Goal: Task Accomplishment & Management: Manage account settings

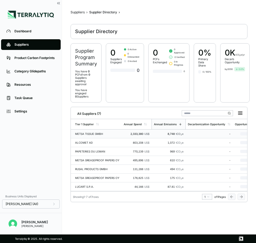
click at [104, 132] on div "METSA TISSUE GMBH" at bounding box center [97, 133] width 44 height 3
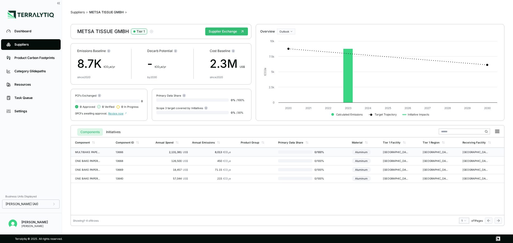
click at [87, 151] on div "MULTIBAKE PAPER 2SS WHITE 39GSMX760MM" at bounding box center [88, 152] width 26 height 3
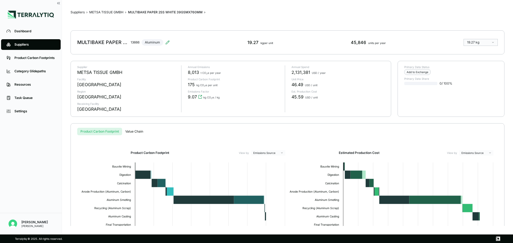
click at [119, 43] on div "MULTIBAKE PAPER 2SS WHITE 39GSMX760MM" at bounding box center [102, 42] width 51 height 6
click at [167, 40] on icon at bounding box center [167, 42] width 4 height 4
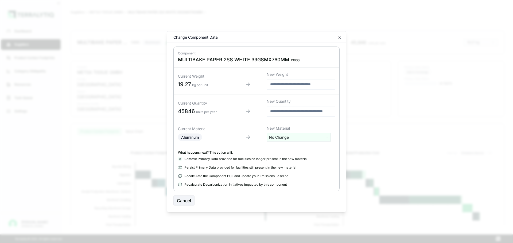
click at [203, 58] on span "MULTIBAKE PAPER 2SS WHITE 39GSMX760MM" at bounding box center [233, 59] width 111 height 6
copy span "MULTIBAKE PAPER 2SS WHITE 39GSMX760MM"
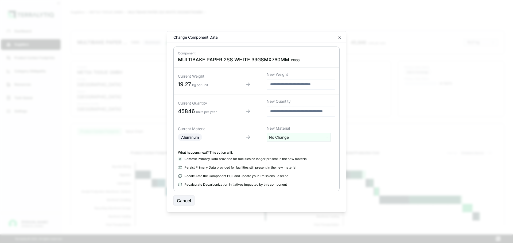
click at [256, 37] on div "Change Component Data" at bounding box center [256, 38] width 179 height 8
click at [256, 38] on icon "button" at bounding box center [340, 38] width 4 height 4
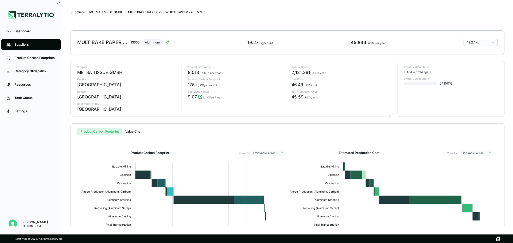
click at [192, 73] on span "8,013" at bounding box center [193, 72] width 11 height 6
copy span "8,013"
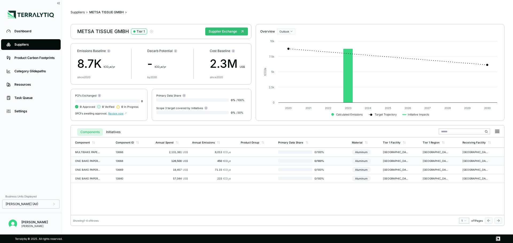
click at [88, 158] on td "ONE BAKE PAPER 2SS BROWN 40GSMX700MM" at bounding box center [92, 161] width 43 height 9
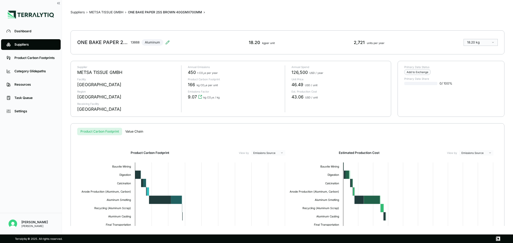
click at [101, 73] on div "METSA TISSUE GMBH" at bounding box center [99, 72] width 45 height 6
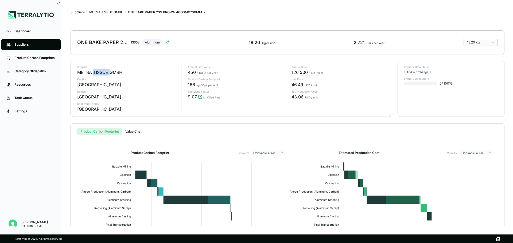
click at [101, 73] on div "METSA TISSUE GMBH" at bounding box center [99, 72] width 45 height 6
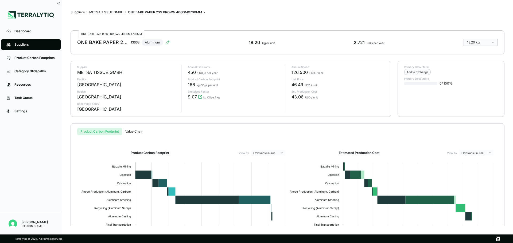
click at [108, 42] on div "ONE BAKE PAPER 2SS BROWN 40GSMX700MM" at bounding box center [102, 42] width 51 height 6
click at [169, 40] on div "ONE BAKE PAPER 2SS BROWN 40GSMX700MM 13668 Aluminum" at bounding box center [123, 42] width 92 height 15
click at [168, 41] on icon at bounding box center [167, 42] width 4 height 4
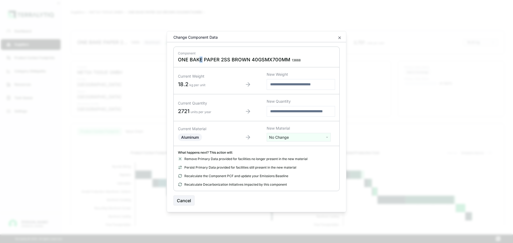
click at [201, 59] on span "ONE BAKE PAPER 2SS BROWN 40GSMX700MM" at bounding box center [234, 59] width 112 height 6
click at [256, 38] on icon "button" at bounding box center [340, 38] width 4 height 4
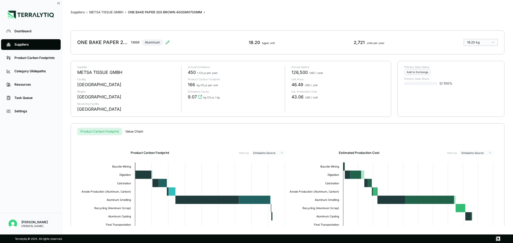
click at [191, 73] on span "450" at bounding box center [192, 72] width 8 height 6
copy span "450"
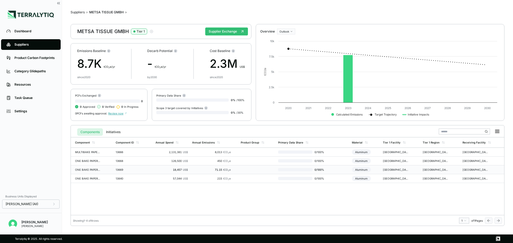
click at [99, 172] on td "ONE BAKE PAPER 2SS BROWN 40GSMX760MM" at bounding box center [92, 170] width 43 height 9
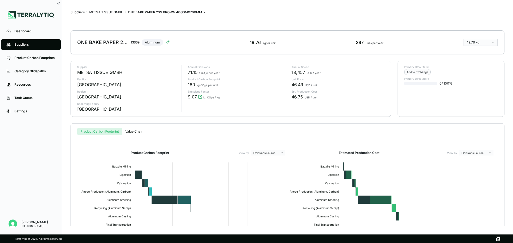
click at [170, 43] on div "ONE BAKE PAPER 2SS BROWN 40GSMX760MM 13669 Aluminum 19.76 kg per unit 397 units…" at bounding box center [288, 42] width 434 height 24
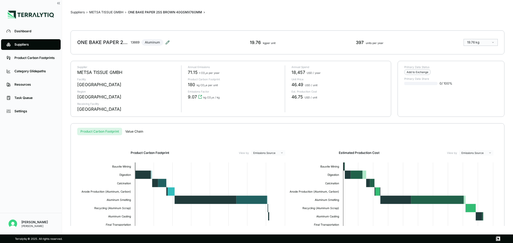
click at [167, 41] on icon at bounding box center [167, 42] width 4 height 4
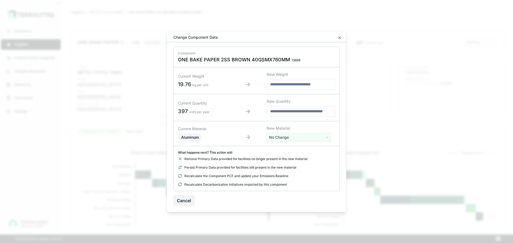
click at [202, 58] on span "ONE BAKE PAPER 2SS BROWN 40GSMX760MM" at bounding box center [234, 59] width 112 height 6
click at [201, 58] on span "ONE BAKE PAPER 2SS BROWN 40GSMX760MM" at bounding box center [234, 59] width 112 height 6
copy span "ONE BAKE PAPER 2SS BROWN 40GSMX760MM"
click at [256, 37] on icon "button" at bounding box center [340, 38] width 2 height 2
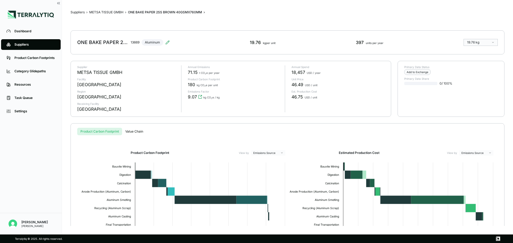
click at [192, 72] on span "71.15" at bounding box center [193, 72] width 10 height 6
copy span "71.15"
click at [256, 73] on span "18,457" at bounding box center [299, 72] width 14 height 6
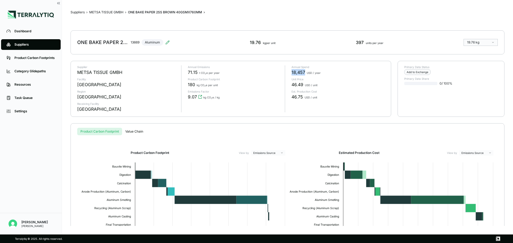
copy span "18,457"
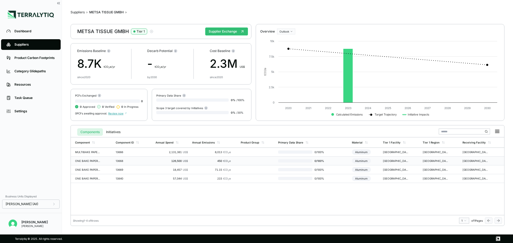
click at [159, 161] on div "126,500 US$" at bounding box center [172, 161] width 32 height 3
click at [107, 161] on td "ONE BAKE PAPER 2SS BROWN 40GSMX700MM" at bounding box center [92, 161] width 43 height 9
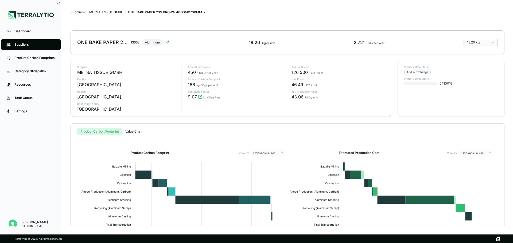
click at [256, 73] on span "126,500" at bounding box center [300, 72] width 16 height 6
copy span "126,500"
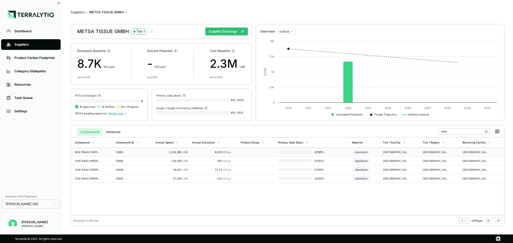
click at [124, 149] on td "13666" at bounding box center [134, 152] width 40 height 9
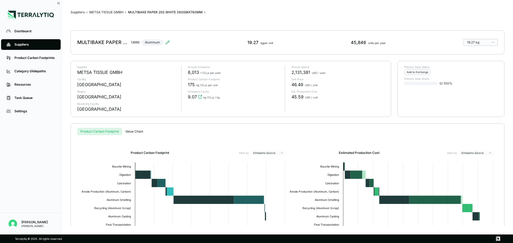
click at [256, 73] on span "2,131,381" at bounding box center [301, 72] width 19 height 6
copy span "2,131,381"
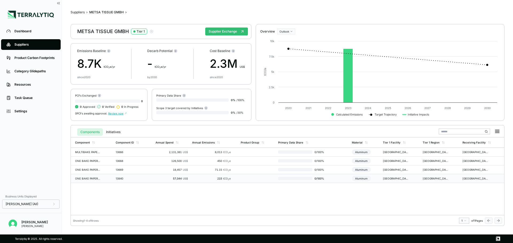
click at [106, 181] on td "ONE BAKE PAPER 2SS WHITE 39GSMX760MM" at bounding box center [92, 179] width 43 height 9
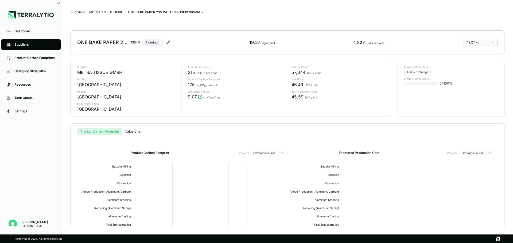
click at [168, 43] on icon at bounding box center [168, 42] width 4 height 4
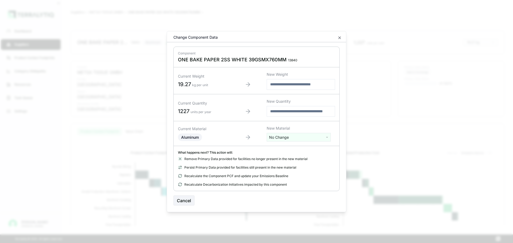
click at [199, 64] on div "Component ONE BAKE PAPER 2SS WHITE 39GSMX760MM 13840" at bounding box center [257, 57] width 166 height 21
click at [199, 61] on span "ONE BAKE PAPER 2SS WHITE 39GSMX760MM" at bounding box center [232, 59] width 109 height 6
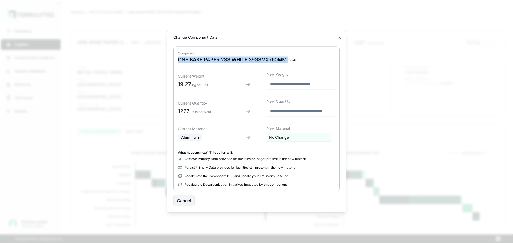
click at [199, 61] on span "ONE BAKE PAPER 2SS WHITE 39GSMX760MM" at bounding box center [232, 59] width 109 height 6
copy span "ONE BAKE PAPER 2SS WHITE 39GSMX760MM"
click at [256, 37] on div "Change Component Data" at bounding box center [256, 38] width 179 height 8
click at [256, 37] on icon "button" at bounding box center [340, 38] width 4 height 4
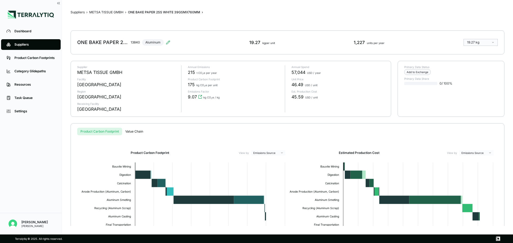
click at [191, 73] on span "215" at bounding box center [191, 72] width 7 height 6
copy span "215"
click at [256, 77] on div "Annual Spend 57,044 USD / year Unit Price 46.49 USD / unit Est. Production Cost…" at bounding box center [335, 88] width 100 height 47
click at [256, 70] on span "57,044" at bounding box center [299, 72] width 14 height 6
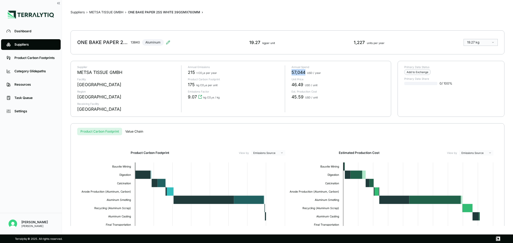
click at [256, 70] on span "57,044" at bounding box center [299, 72] width 14 height 6
click at [210, 151] on div "Product Carbon Footprint View by Emissions Source" at bounding box center [183, 152] width 208 height 5
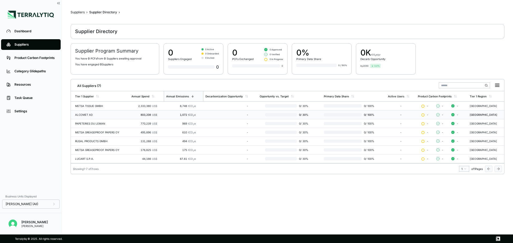
click at [80, 114] on div "ALCOMET AD" at bounding box center [101, 114] width 52 height 3
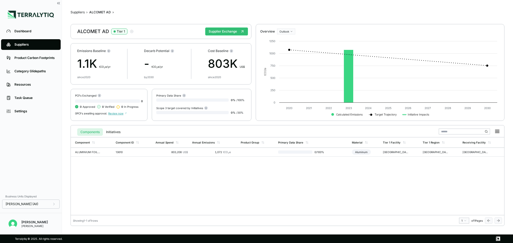
click at [90, 35] on div "ALCOMET AD Tier 1 Supplier Exchange" at bounding box center [161, 31] width 181 height 15
click at [97, 150] on td "ALUMINIUM FOIL COMMON 13 X 300" at bounding box center [92, 152] width 43 height 9
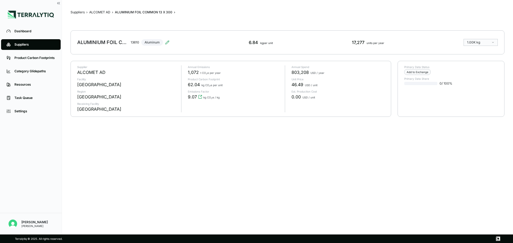
click at [172, 43] on div "ALUMINIUM FOIL COMMON 13 X 300 13610 Aluminum 6.84 kg per unit 17,277 units per…" at bounding box center [288, 42] width 434 height 24
click at [166, 43] on icon at bounding box center [167, 42] width 4 height 4
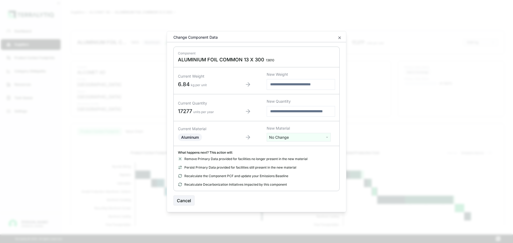
click at [209, 62] on span "ALUMINIUM FOIL COMMON 13 X 300" at bounding box center [221, 59] width 86 height 6
click at [256, 37] on div "Change Component Data" at bounding box center [256, 38] width 179 height 8
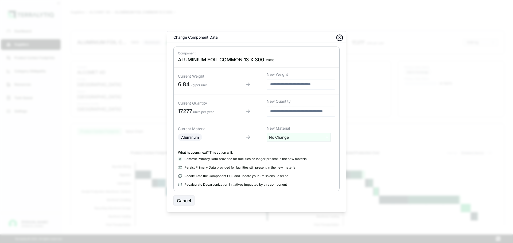
click at [256, 37] on icon "button" at bounding box center [340, 38] width 4 height 4
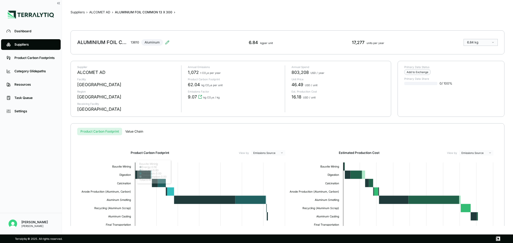
click at [194, 73] on span "1,072" at bounding box center [193, 72] width 11 height 6
click at [256, 72] on span "803,208" at bounding box center [300, 72] width 17 height 6
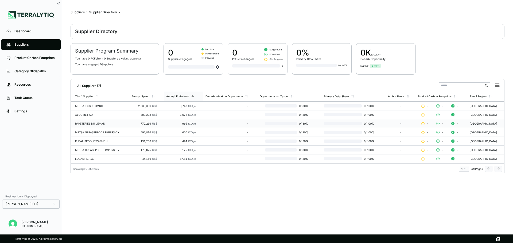
click at [89, 123] on div "PAPETERIES DU LEMAN" at bounding box center [101, 123] width 52 height 3
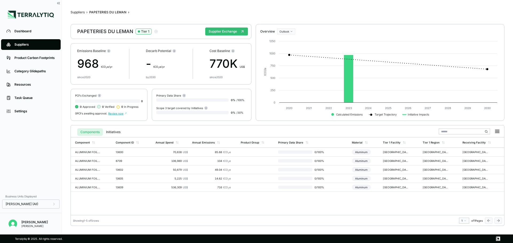
click at [106, 34] on div "PAPETERIES DU LEMAN Tier 1" at bounding box center [117, 31] width 81 height 6
click at [106, 149] on td "ALUMINIUM FOIL COMMON 11 X 290" at bounding box center [92, 152] width 43 height 9
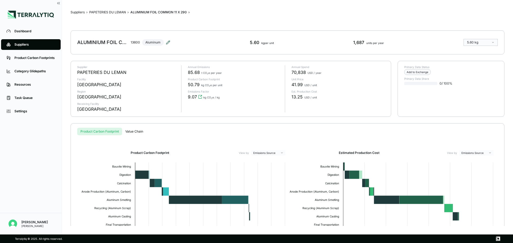
click at [169, 42] on icon at bounding box center [167, 42] width 3 height 3
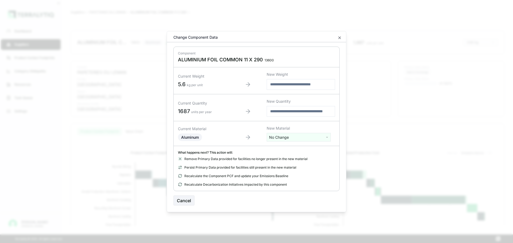
click at [200, 60] on span "ALUMINIUM FOIL COMMON 11 X 290" at bounding box center [220, 59] width 85 height 6
click at [256, 38] on icon "button" at bounding box center [340, 38] width 4 height 4
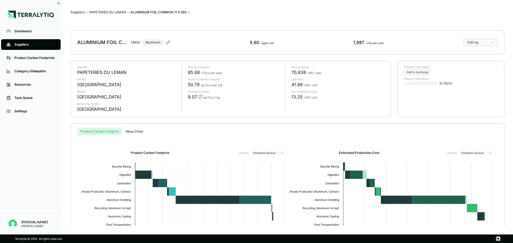
click at [188, 71] on span "85.68" at bounding box center [194, 72] width 12 height 6
click at [256, 73] on span "70,838" at bounding box center [299, 72] width 14 height 6
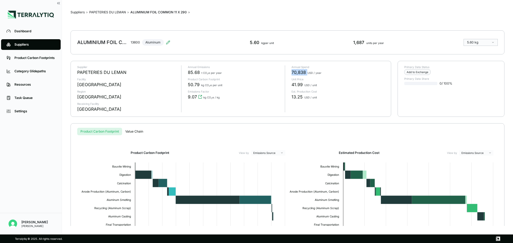
click at [256, 73] on span "70,838" at bounding box center [299, 72] width 14 height 6
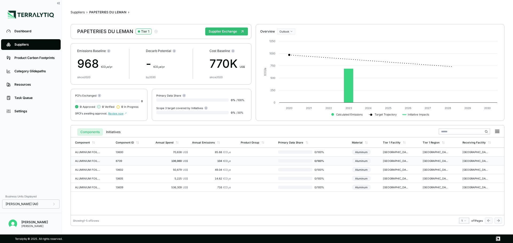
click at [111, 163] on td "ALUMINIUM FOIL COMMON 12 X 290" at bounding box center [92, 161] width 43 height 9
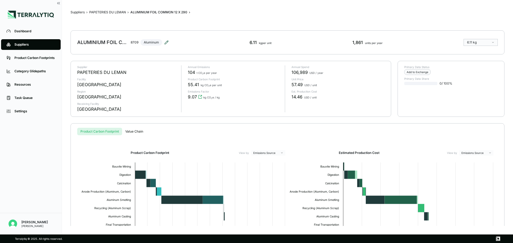
click at [166, 41] on icon at bounding box center [166, 42] width 4 height 4
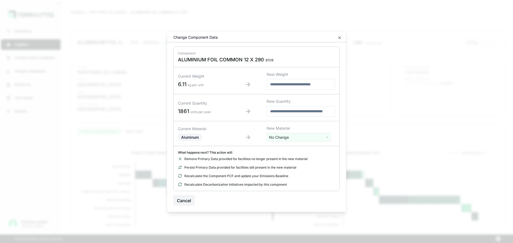
click at [199, 59] on span "ALUMINIUM FOIL COMMON 12 X 290" at bounding box center [221, 59] width 86 height 6
click at [221, 142] on div "Current Material Aluminum New Material No Change" at bounding box center [257, 133] width 166 height 25
click at [256, 36] on icon "button" at bounding box center [340, 38] width 4 height 4
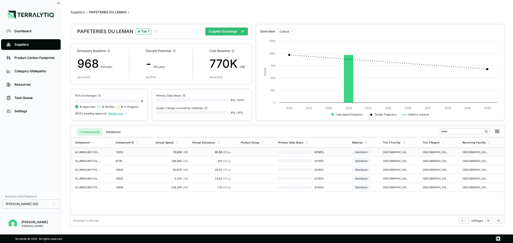
click at [101, 153] on td "ALUMINIUM FOIL COMMON 11 X 290" at bounding box center [92, 152] width 43 height 9
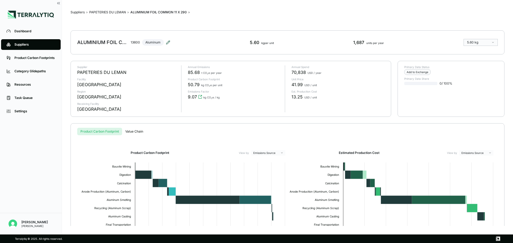
click at [169, 43] on icon at bounding box center [168, 42] width 4 height 4
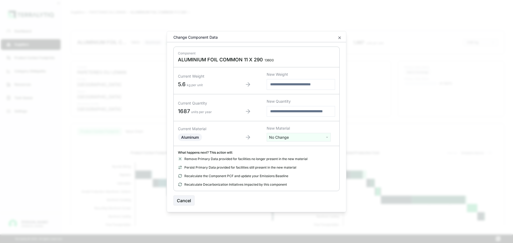
click at [256, 37] on div "Change Component Data" at bounding box center [256, 38] width 179 height 8
click at [256, 38] on icon "button" at bounding box center [340, 38] width 4 height 4
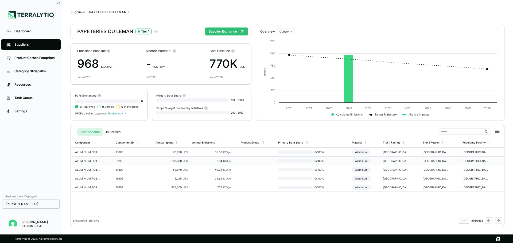
click at [105, 160] on td "ALUMINIUM FOIL COMMON 12 X 290" at bounding box center [92, 161] width 43 height 9
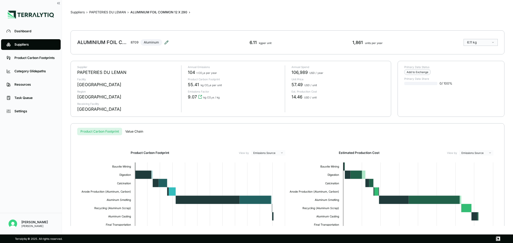
click at [164, 41] on icon at bounding box center [166, 42] width 4 height 4
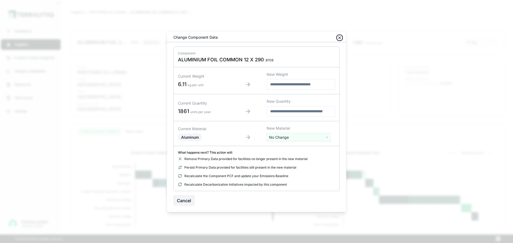
click at [256, 37] on icon "button" at bounding box center [340, 38] width 4 height 4
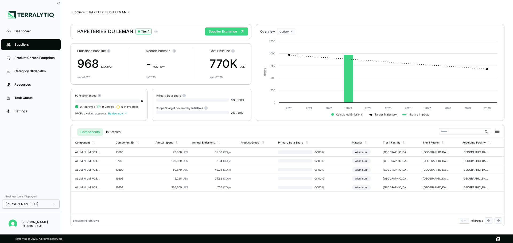
click at [226, 32] on button "Supplier Exchange" at bounding box center [226, 32] width 43 height 8
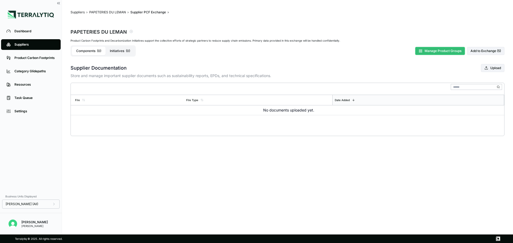
click at [256, 55] on div "Manage Product Groups Add to Exchange (5)" at bounding box center [458, 51] width 92 height 18
click at [256, 52] on button "Manage Product Groups" at bounding box center [440, 51] width 50 height 8
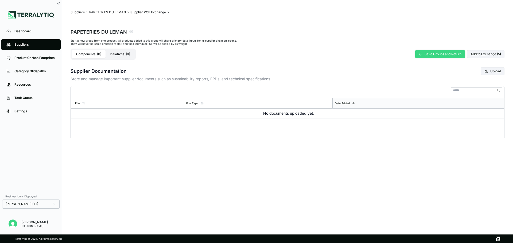
click at [256, 52] on button "Save Groups and Return" at bounding box center [440, 54] width 50 height 8
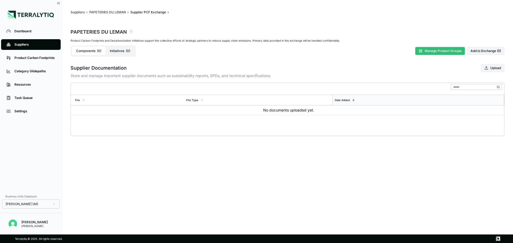
click at [256, 52] on button "Manage Product Groups" at bounding box center [440, 51] width 50 height 8
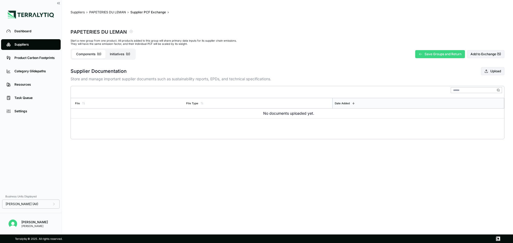
click at [256, 52] on button "Save Groups and Return" at bounding box center [440, 54] width 50 height 8
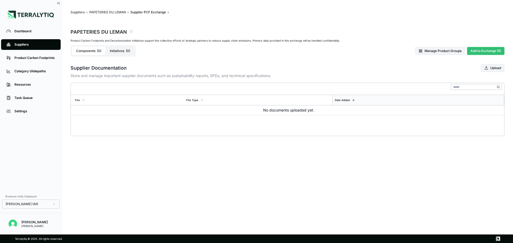
click at [256, 53] on button "Add to Exchange (5)" at bounding box center [485, 51] width 37 height 8
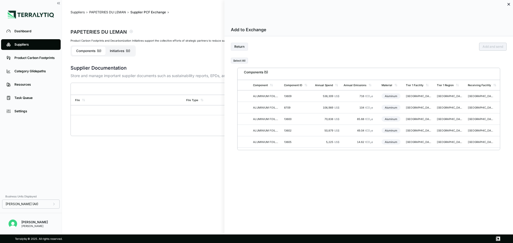
click at [166, 98] on div at bounding box center [256, 121] width 513 height 243
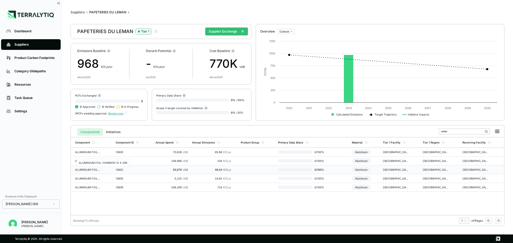
click at [91, 169] on div "ALUMINIUM FOIL COMMON 12 X 290" at bounding box center [88, 169] width 26 height 3
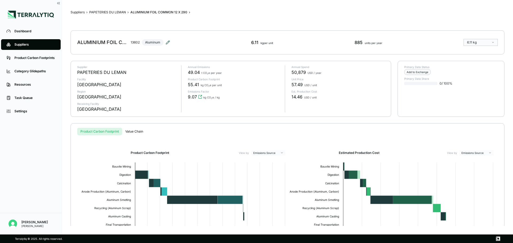
click at [166, 42] on icon at bounding box center [168, 42] width 4 height 4
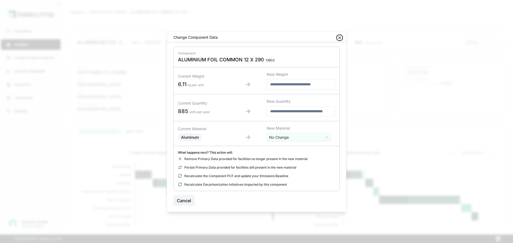
click at [256, 38] on icon "button" at bounding box center [340, 38] width 4 height 4
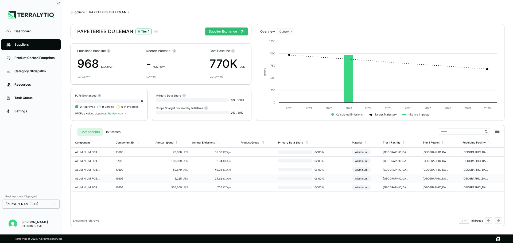
click at [89, 179] on div "ALUMINIUM FOIL COMMON 12 X 300" at bounding box center [88, 178] width 26 height 3
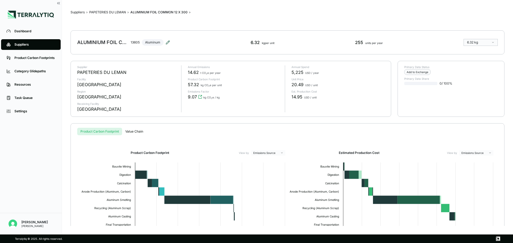
click at [167, 41] on icon at bounding box center [168, 42] width 4 height 4
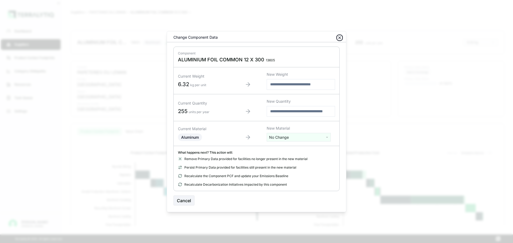
click at [256, 37] on icon "button" at bounding box center [340, 38] width 4 height 4
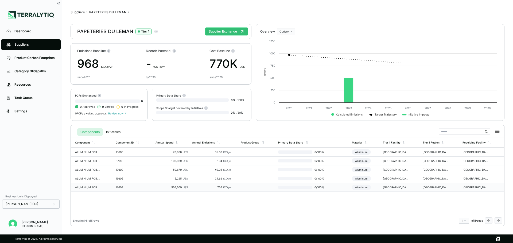
click at [104, 185] on td "ALUMINIUM FOIL COMMON 13 X 300" at bounding box center [92, 187] width 43 height 9
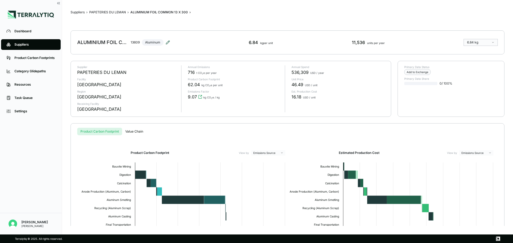
click at [169, 42] on icon at bounding box center [168, 42] width 4 height 4
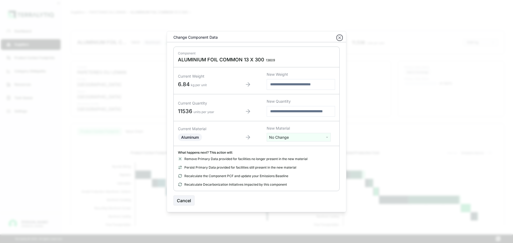
click at [256, 37] on icon "button" at bounding box center [340, 38] width 4 height 4
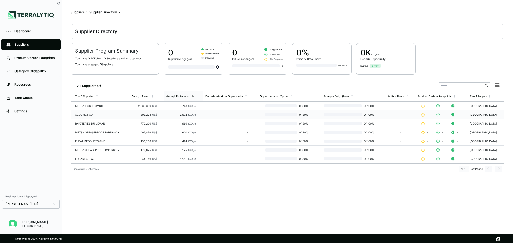
click at [106, 116] on div "ALCOMET AD" at bounding box center [101, 114] width 52 height 3
click at [89, 158] on div "LUCART S.P.A." at bounding box center [101, 158] width 52 height 3
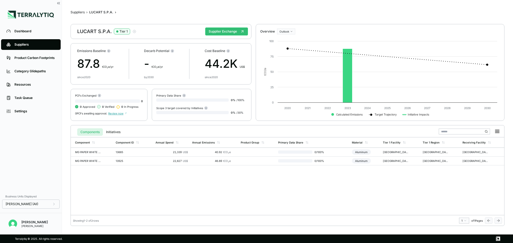
click at [88, 32] on div "LUCART S.P.A. Tier 1" at bounding box center [106, 31] width 59 height 6
click at [176, 36] on div "LUCART S.P.A. Tier 1 Supplier Exchange" at bounding box center [161, 31] width 181 height 15
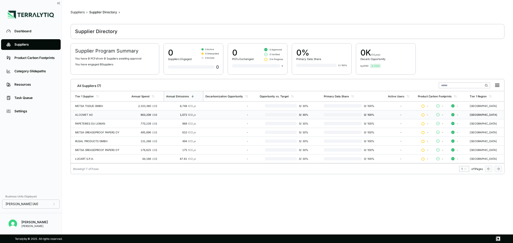
click at [86, 116] on div "ALCOMET AD" at bounding box center [101, 114] width 52 height 3
click at [90, 125] on div "PAPETERIES DU LEMAN" at bounding box center [101, 123] width 52 height 3
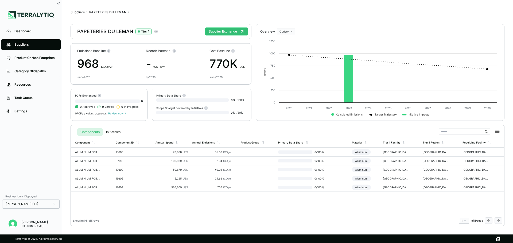
click at [155, 32] on icon "button" at bounding box center [156, 31] width 4 height 4
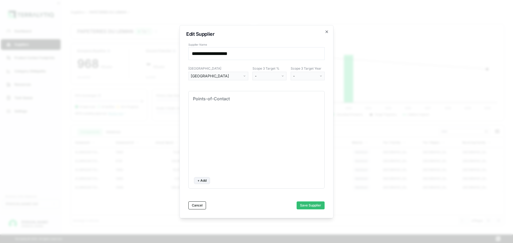
click at [246, 55] on input "**********" at bounding box center [256, 53] width 136 height 13
paste input
type input "**********"
click button "Save Supplier" at bounding box center [311, 206] width 28 height 8
click at [256, 205] on button "Save Supplier" at bounding box center [311, 206] width 28 height 8
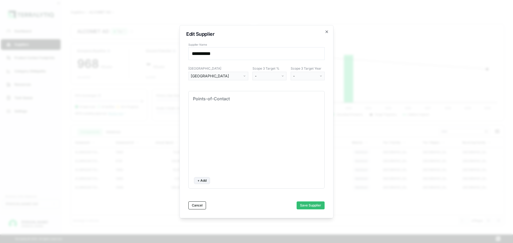
click at [233, 56] on input "**********" at bounding box center [256, 53] width 136 height 13
click at [256, 38] on div "**********" at bounding box center [257, 122] width 154 height 194
click at [256, 33] on icon "button" at bounding box center [327, 32] width 4 height 4
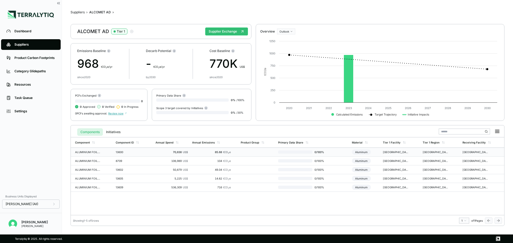
click at [104, 154] on td "ALUMINIUM FOIL COMMON 11 X 290" at bounding box center [92, 152] width 43 height 9
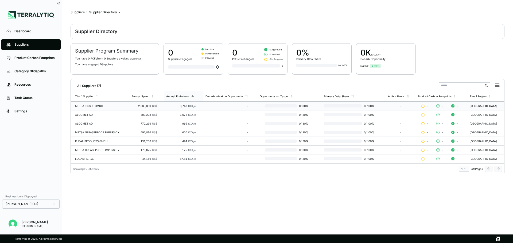
click at [102, 107] on div "METSA TISSUE GMBH" at bounding box center [101, 106] width 52 height 3
click at [92, 124] on div "ALCOMET AD" at bounding box center [101, 123] width 52 height 3
click at [99, 116] on div "ALCOMET AD" at bounding box center [101, 114] width 52 height 3
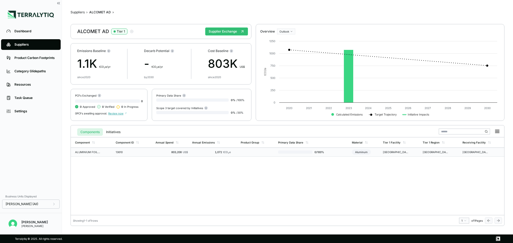
click at [113, 152] on td "ALUMINIUM FOIL COMMON 13 X 300" at bounding box center [92, 152] width 43 height 9
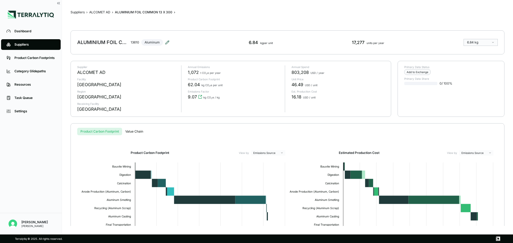
click at [165, 42] on icon at bounding box center [167, 42] width 4 height 4
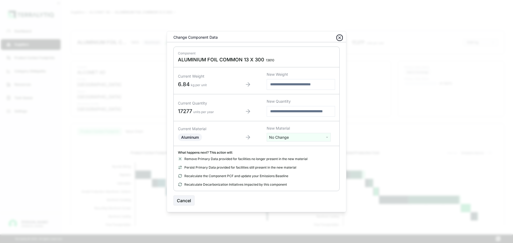
click at [256, 37] on icon "button" at bounding box center [340, 38] width 4 height 4
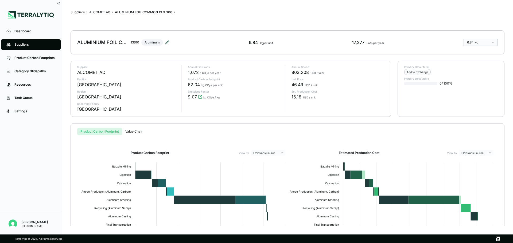
click at [166, 42] on icon at bounding box center [166, 42] width 3 height 3
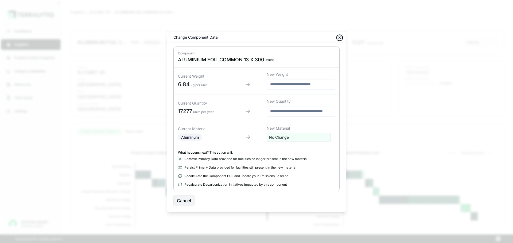
click at [256, 38] on icon "button" at bounding box center [340, 38] width 4 height 4
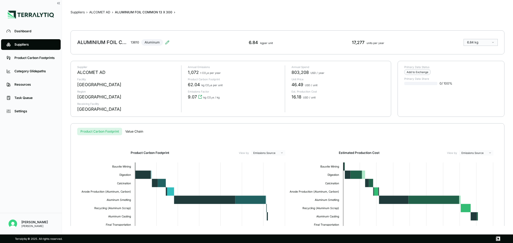
click at [133, 133] on button "Value Chain" at bounding box center [134, 131] width 24 height 7
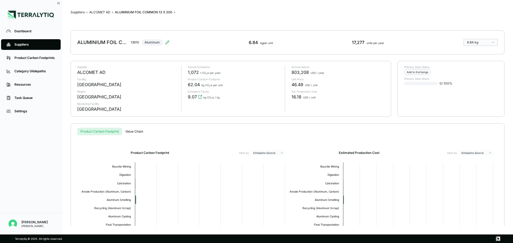
click at [100, 130] on button "Product Carbon Footprint" at bounding box center [99, 131] width 45 height 7
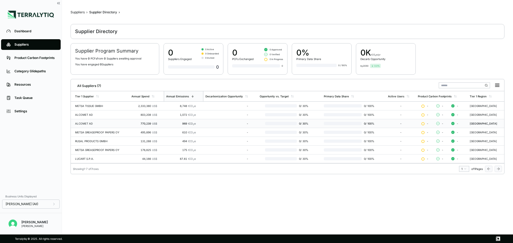
click at [103, 121] on td "ALCOMET AD" at bounding box center [100, 123] width 59 height 9
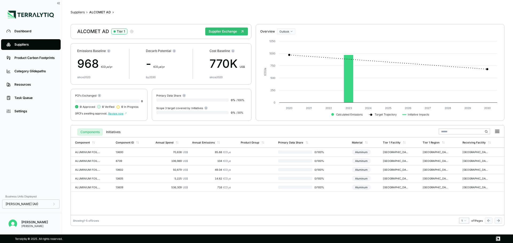
click at [131, 31] on icon "button" at bounding box center [132, 31] width 4 height 4
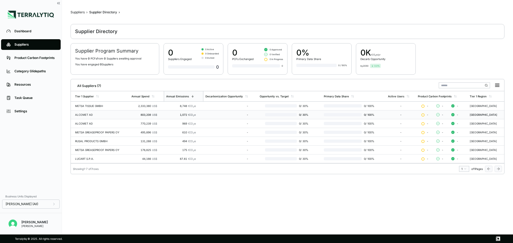
click at [92, 112] on td "ALCOMET AD" at bounding box center [100, 115] width 59 height 9
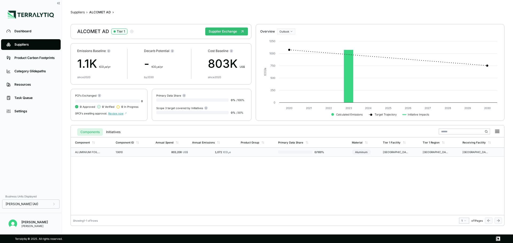
click at [214, 154] on div "1,072 tCO 2 e" at bounding box center [211, 152] width 39 height 3
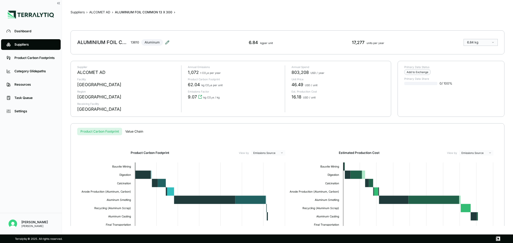
click at [165, 42] on icon at bounding box center [167, 42] width 4 height 4
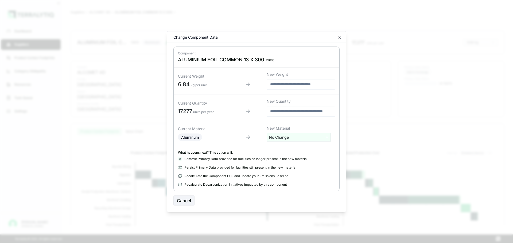
click at [256, 34] on div "Material Edit Change Component Data Component ALUMINIUM FOIL COMMON 13 X 300 13…" at bounding box center [257, 121] width 180 height 181
click at [256, 37] on div "Change Component Data" at bounding box center [256, 38] width 179 height 8
click at [256, 37] on icon "button" at bounding box center [340, 38] width 4 height 4
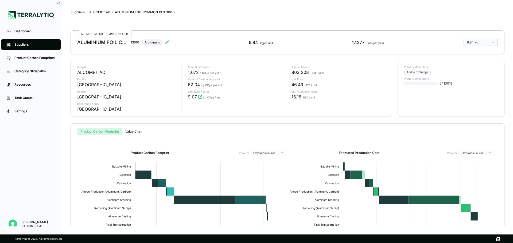
click at [105, 42] on div "ALUMINIUM FOIL COMMON 13 X 300" at bounding box center [102, 42] width 51 height 6
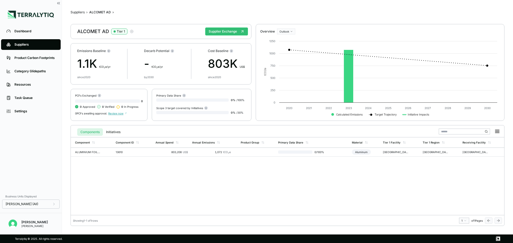
click at [131, 33] on icon "button" at bounding box center [131, 31] width 3 height 3
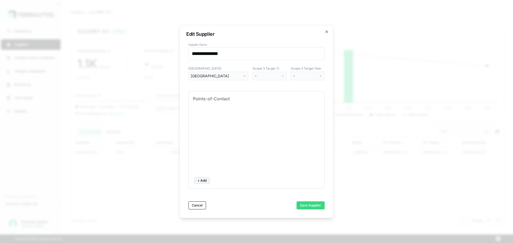
type input "**********"
click at [256, 204] on button "Save Supplier" at bounding box center [311, 206] width 28 height 8
click at [256, 30] on icon "button" at bounding box center [327, 32] width 4 height 4
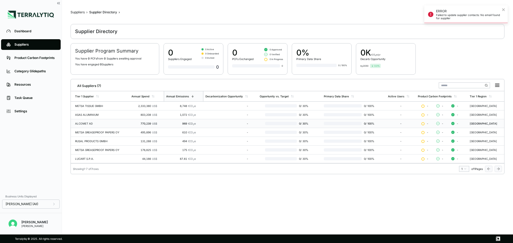
click at [97, 122] on td "ALCOMET AD" at bounding box center [100, 123] width 59 height 9
click at [94, 132] on div "METSA GREASEPROOF PAPERS OY" at bounding box center [101, 132] width 52 height 3
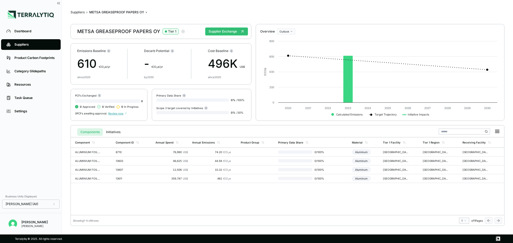
click at [181, 31] on icon "button" at bounding box center [183, 31] width 4 height 4
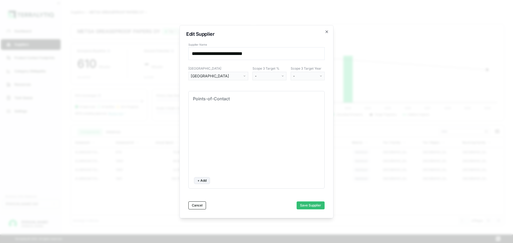
type input "**********"
click at [256, 208] on button "Save Supplier" at bounding box center [311, 206] width 28 height 8
click at [256, 32] on icon "button" at bounding box center [327, 32] width 4 height 4
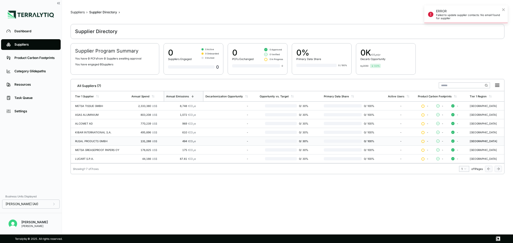
click at [100, 139] on td "RUSAL PRODUCTS GMBH" at bounding box center [100, 141] width 59 height 9
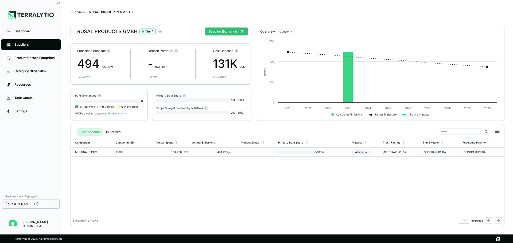
click at [161, 31] on icon "button" at bounding box center [160, 31] width 4 height 4
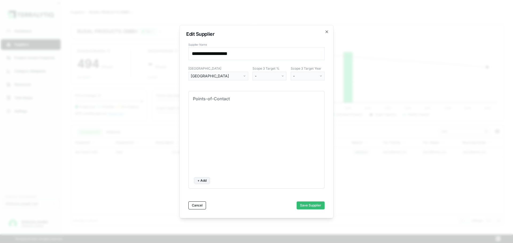
type input "**********"
click button "Save Supplier" at bounding box center [311, 206] width 28 height 8
click at [256, 207] on button "Save Supplier" at bounding box center [311, 206] width 28 height 8
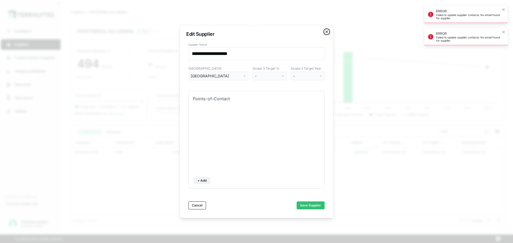
click at [256, 30] on icon "button" at bounding box center [327, 32] width 4 height 4
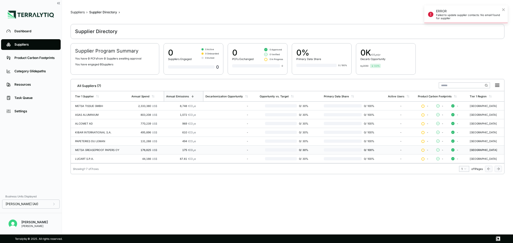
click at [101, 150] on div "METSA GREASEPROOF PAPERS OY" at bounding box center [101, 150] width 52 height 3
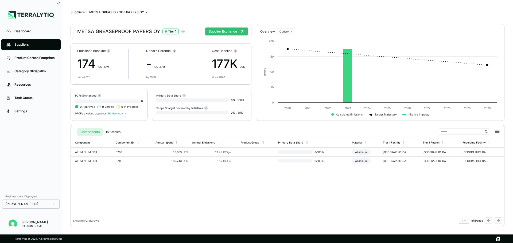
click at [182, 32] on icon "button" at bounding box center [183, 31] width 4 height 4
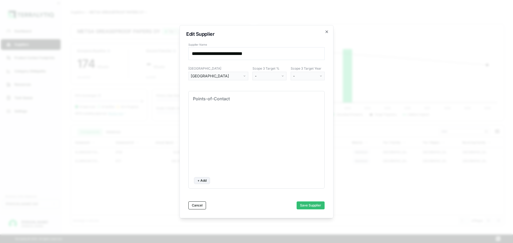
type input "**********"
click at [256, 202] on button "Save Supplier" at bounding box center [311, 206] width 28 height 8
click at [256, 199] on form "**********" at bounding box center [256, 126] width 136 height 167
click at [256, 206] on button "Save Supplier" at bounding box center [311, 206] width 28 height 8
click at [256, 32] on icon "button" at bounding box center [327, 32] width 2 height 2
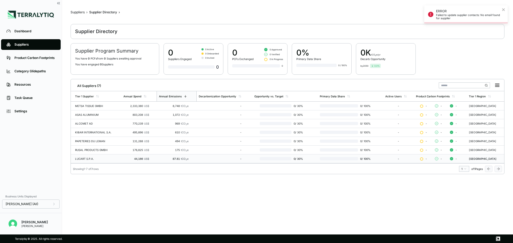
click at [99, 157] on div "LUCART S.P.A." at bounding box center [97, 158] width 44 height 3
click at [101, 105] on div "METSA TISSUE GMBH" at bounding box center [97, 106] width 44 height 3
click at [128, 115] on div "803,208 US$" at bounding box center [136, 114] width 26 height 3
click at [114, 123] on div "ALCOMET AD" at bounding box center [97, 123] width 44 height 3
click at [102, 131] on div "KIBAR INTERNATIONAL S.A." at bounding box center [97, 132] width 44 height 3
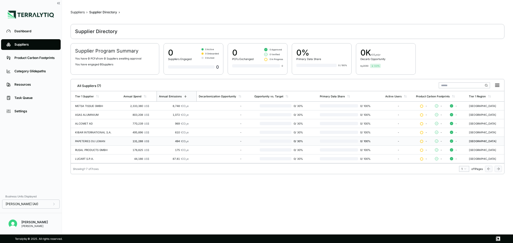
click at [99, 138] on td "PAPETERIES DU LEMAN" at bounding box center [96, 141] width 51 height 9
click at [101, 151] on div "RUSAL PRODUCTS GMBH" at bounding box center [97, 150] width 44 height 3
click at [87, 160] on div "LUCART S.P.A." at bounding box center [97, 158] width 44 height 3
click at [102, 115] on div "ASAS ALUMINIUM" at bounding box center [97, 114] width 44 height 3
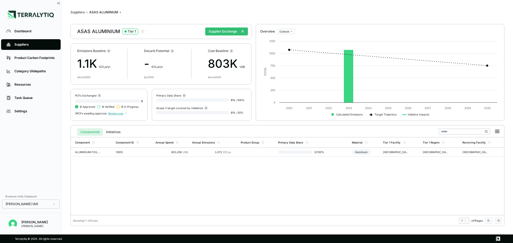
click at [96, 33] on div "ASAS ALUMINIUM Tier 1" at bounding box center [111, 31] width 68 height 6
click at [125, 150] on td "13610" at bounding box center [134, 152] width 40 height 9
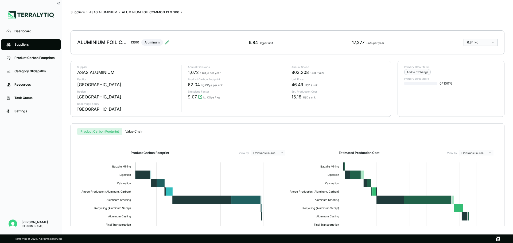
click at [164, 42] on div "ALUMINIUM FOIL COMMON 13 X 300 13610 Aluminum" at bounding box center [123, 42] width 92 height 15
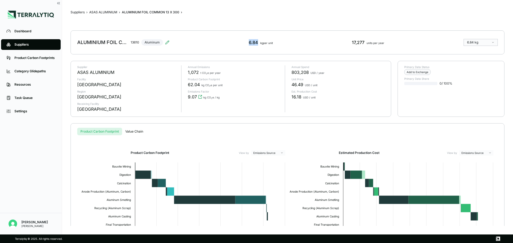
click at [164, 42] on div "ALUMINIUM FOIL COMMON 13 X 300 13610 Aluminum" at bounding box center [123, 42] width 92 height 15
click at [168, 42] on icon at bounding box center [166, 42] width 3 height 3
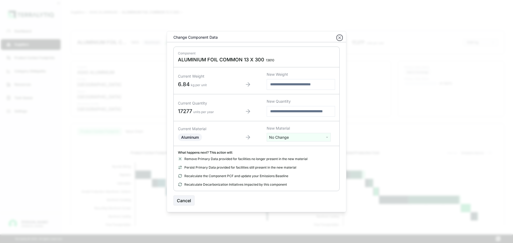
click at [256, 38] on icon "button" at bounding box center [340, 38] width 4 height 4
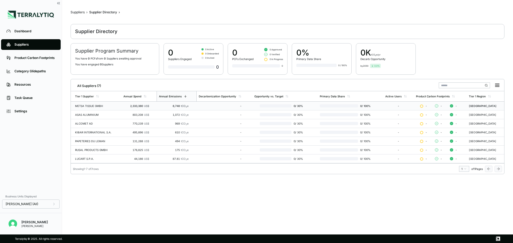
click at [102, 106] on div "METSA TISSUE GMBH" at bounding box center [97, 106] width 44 height 3
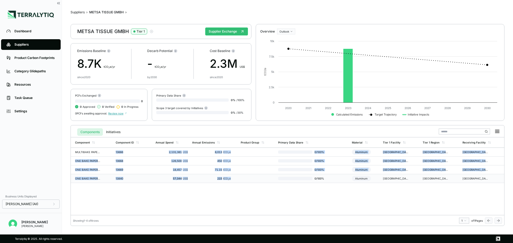
drag, startPoint x: 116, startPoint y: 152, endPoint x: 231, endPoint y: 180, distance: 118.1
click at [231, 180] on tbody "MULTIBAKE PAPER 2SS WHITE 39GSMX760MM 13666 2,131,381 US$ 8,013 tCO 2 e 0 / 100…" at bounding box center [288, 165] width 434 height 35
click at [239, 182] on td at bounding box center [257, 179] width 37 height 9
drag, startPoint x: 233, startPoint y: 179, endPoint x: 72, endPoint y: 152, distance: 163.4
click at [72, 152] on tbody "MULTIBAKE PAPER 2SS WHITE 39GSMX760MM 13666 2,131,381 US$ 8,013 tCO 2 e 0 / 100…" at bounding box center [288, 165] width 434 height 35
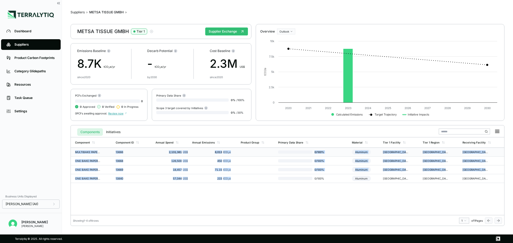
click at [215, 155] on td "8,013 tCO 2 e" at bounding box center [211, 152] width 43 height 9
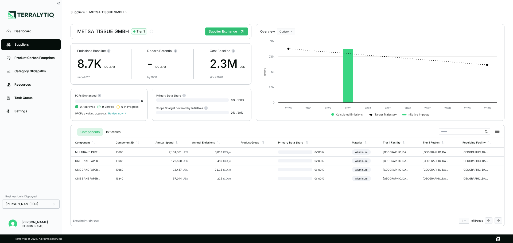
click at [95, 30] on div "METSA TISSUE GMBH Tier 1" at bounding box center [115, 31] width 76 height 6
drag, startPoint x: 214, startPoint y: 152, endPoint x: 222, endPoint y: 153, distance: 7.8
click at [222, 153] on div "8,013 tCO 2 e" at bounding box center [211, 152] width 39 height 3
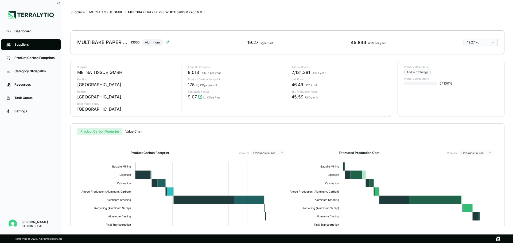
click at [191, 72] on span "8,013" at bounding box center [193, 72] width 11 height 6
click at [256, 72] on span "2,131,381" at bounding box center [301, 72] width 19 height 6
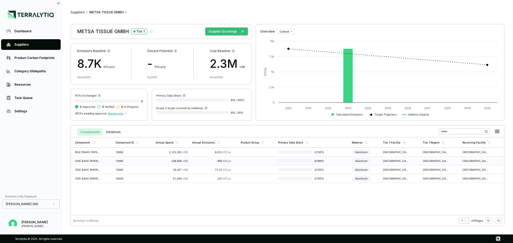
click at [200, 161] on div "450 tCO 2 e" at bounding box center [211, 161] width 39 height 3
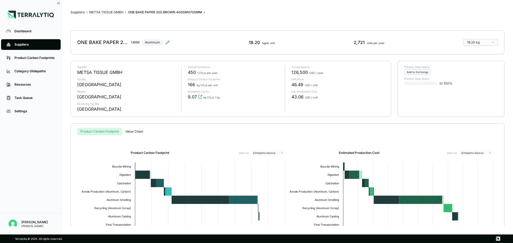
click at [188, 74] on span "450" at bounding box center [192, 72] width 8 height 6
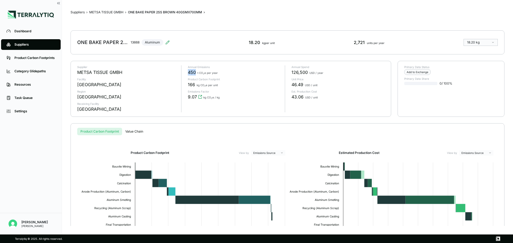
click at [188, 74] on span "450" at bounding box center [192, 72] width 8 height 6
click at [256, 73] on span "126,500" at bounding box center [300, 72] width 16 height 6
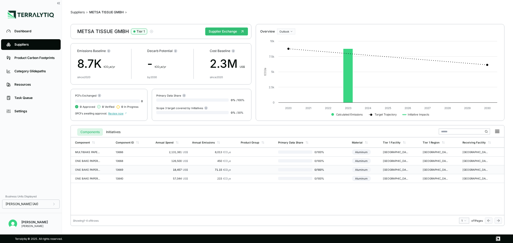
click at [162, 169] on div "18,457 US$" at bounding box center [172, 169] width 32 height 3
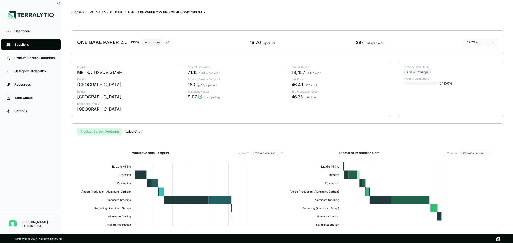
click at [190, 70] on span "71.15" at bounding box center [193, 72] width 10 height 6
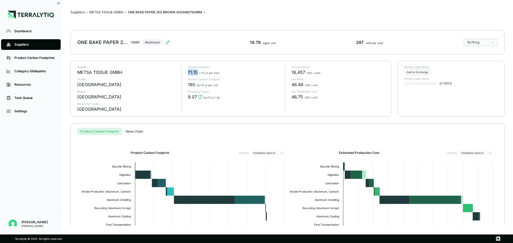
click at [191, 71] on span "71.15" at bounding box center [193, 72] width 10 height 6
click at [200, 145] on div "Product Carbon Footprint View by Emissions Source Created with Highcharts 11.4.…" at bounding box center [287, 201] width 416 height 131
click at [256, 73] on span "18,457" at bounding box center [299, 72] width 14 height 6
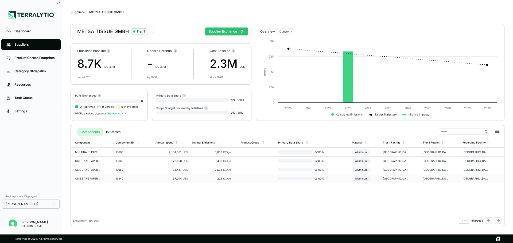
click at [142, 176] on td "13840" at bounding box center [134, 179] width 40 height 9
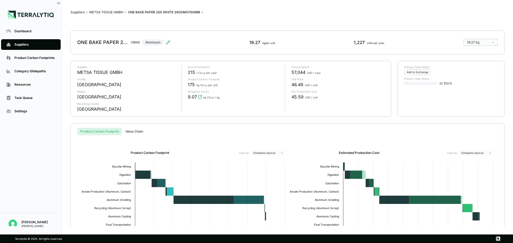
click at [256, 71] on span "57,044" at bounding box center [299, 72] width 14 height 6
click at [189, 76] on div "Annual Emissions 215 t CO 2 e per year Product Carbon Footprint 175 kg CO 2 e p…" at bounding box center [231, 88] width 100 height 47
click at [189, 72] on span "215" at bounding box center [191, 72] width 7 height 6
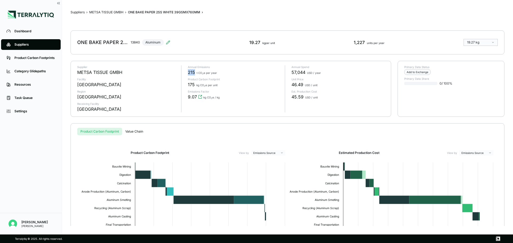
click at [189, 72] on span "215" at bounding box center [191, 72] width 7 height 6
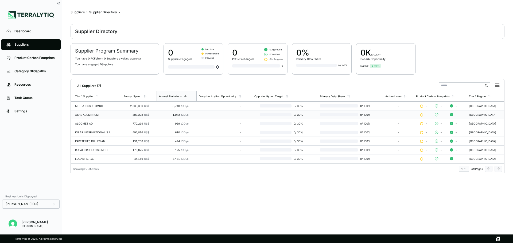
click at [95, 116] on div "ASAS ALUMINIUM" at bounding box center [97, 114] width 44 height 3
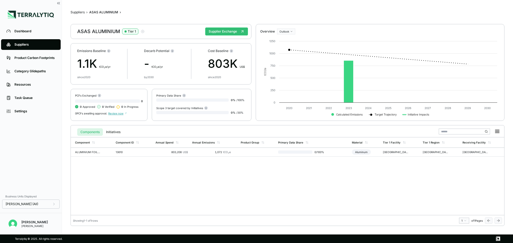
click at [98, 30] on div "ASAS ALUMINIUM Tier 1" at bounding box center [111, 31] width 68 height 6
click at [87, 33] on div "ASAS ALUMINIUM Tier 1" at bounding box center [111, 31] width 68 height 6
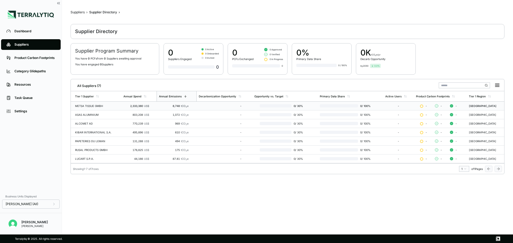
click at [88, 106] on div "METSA TISSUE GMBH" at bounding box center [97, 106] width 44 height 3
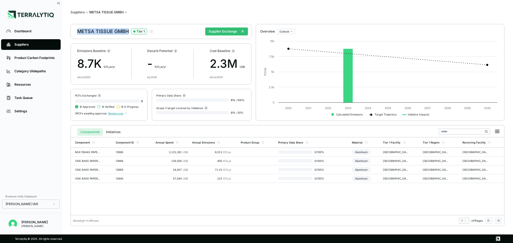
drag, startPoint x: 94, startPoint y: 36, endPoint x: 130, endPoint y: 37, distance: 35.8
click at [130, 37] on div "METSA TISSUE GMBH Tier 1 Supplier Exchange" at bounding box center [161, 31] width 181 height 15
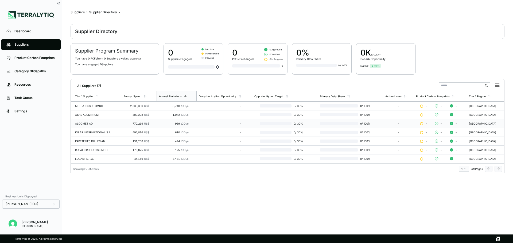
click at [86, 123] on div "ALCOMET AD" at bounding box center [97, 123] width 44 height 3
click at [93, 124] on div "ALCOMET AD" at bounding box center [97, 123] width 44 height 3
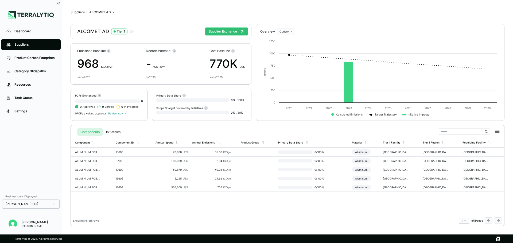
click at [95, 34] on div "ALCOMET AD Tier 1" at bounding box center [105, 31] width 57 height 6
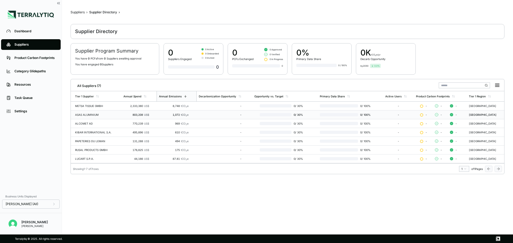
click at [84, 112] on td "ASAS ALUMINIUM" at bounding box center [96, 115] width 51 height 9
click at [90, 133] on div "KIBAR INTERNATIONAL S.A." at bounding box center [97, 132] width 44 height 3
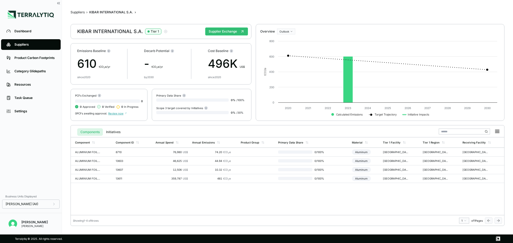
click at [99, 32] on div "KIBAR INTERNATIONAL S.A. Tier 1" at bounding box center [122, 31] width 91 height 6
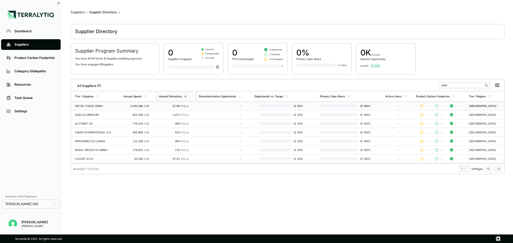
click at [128, 106] on div "2,333,380 US$" at bounding box center [136, 106] width 26 height 3
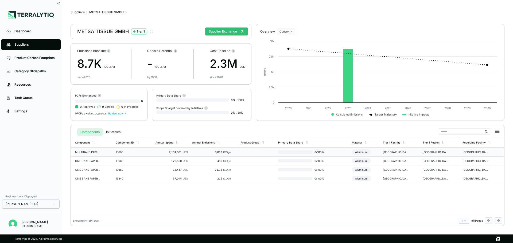
click at [178, 153] on div "2,131,381 US$" at bounding box center [172, 152] width 32 height 3
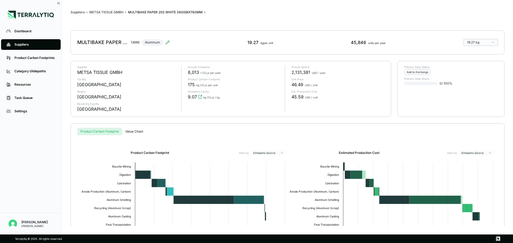
click at [256, 43] on div "45,846 units per year" at bounding box center [368, 42] width 35 height 6
click at [256, 85] on span "46.49" at bounding box center [298, 85] width 12 height 6
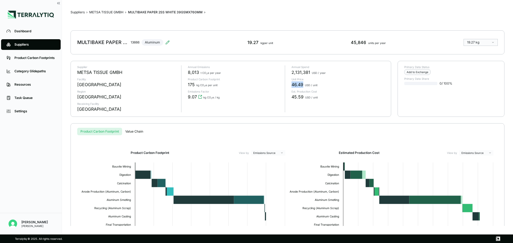
click at [256, 85] on span "46.49" at bounding box center [298, 85] width 12 height 6
click at [256, 110] on div "Annual Spend 2,131,381 USD / year Unit Price 46.49 USD / unit Est. Production C…" at bounding box center [335, 88] width 100 height 47
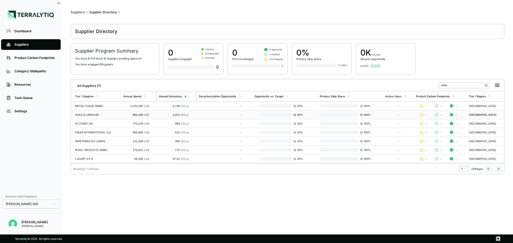
click at [104, 117] on td "ASAS ALUMINIUM" at bounding box center [96, 115] width 51 height 9
click at [121, 104] on td "2,333,380 US$" at bounding box center [138, 106] width 35 height 9
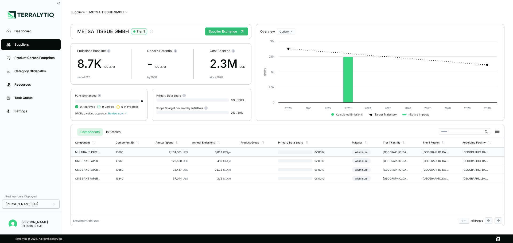
click at [137, 149] on td "13666" at bounding box center [134, 152] width 40 height 9
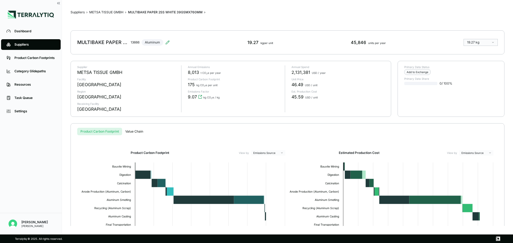
click at [256, 86] on span "46.49" at bounding box center [298, 85] width 12 height 6
click at [193, 84] on span "175" at bounding box center [191, 85] width 7 height 6
click at [216, 84] on span "kg CO 2 e per unit" at bounding box center [206, 85] width 21 height 3
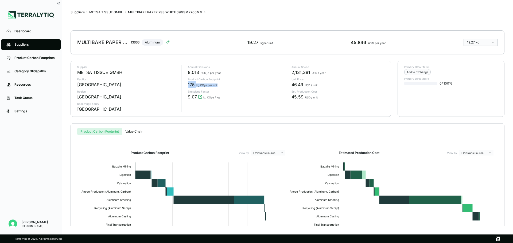
drag, startPoint x: 220, startPoint y: 86, endPoint x: 183, endPoint y: 82, distance: 37.1
click at [183, 82] on div "Annual Emissions 8,013 t CO 2 e per year Product Carbon Footprint 175 kg CO 2 e…" at bounding box center [231, 88] width 100 height 47
click at [207, 86] on span "kg CO 2 e per unit" at bounding box center [206, 85] width 21 height 3
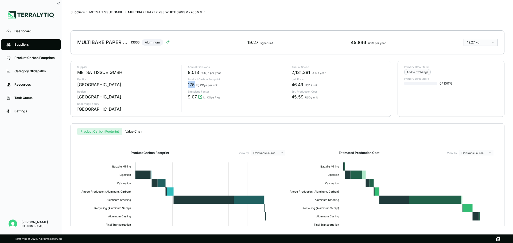
click at [189, 86] on span "175" at bounding box center [191, 85] width 7 height 6
click at [216, 86] on span "kg CO 2 e per unit" at bounding box center [206, 85] width 21 height 3
click at [256, 39] on div "MULTIBAKE PAPER 2SS WHITE 39GSMX760MM 13666 Aluminum 19.27 kg per unit 45,846 u…" at bounding box center [288, 42] width 434 height 24
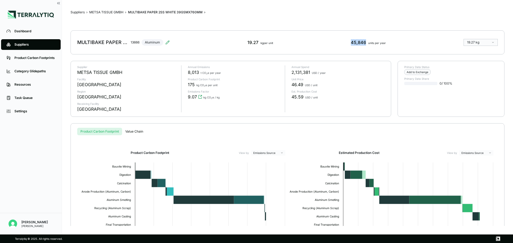
click at [256, 41] on div "45,846 units per year" at bounding box center [368, 42] width 35 height 6
click at [248, 43] on div "19.27 kg per unit" at bounding box center [260, 42] width 26 height 6
click at [256, 44] on div "45,846 units per year" at bounding box center [368, 42] width 35 height 6
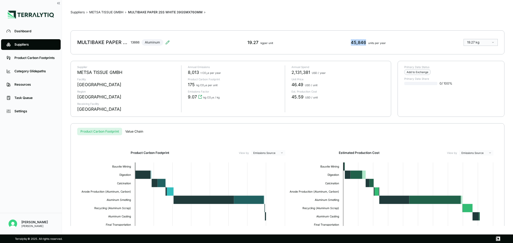
click at [256, 44] on div "45,846 units per year" at bounding box center [368, 42] width 35 height 6
click at [255, 42] on div "19.27 kg per unit" at bounding box center [260, 42] width 26 height 6
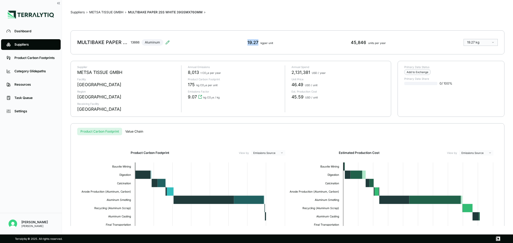
click at [255, 42] on div "19.27 kg per unit" at bounding box center [260, 42] width 26 height 6
click at [256, 43] on span "kg per unit" at bounding box center [267, 42] width 13 height 3
click at [256, 45] on div "19.27 kg per unit" at bounding box center [260, 42] width 26 height 6
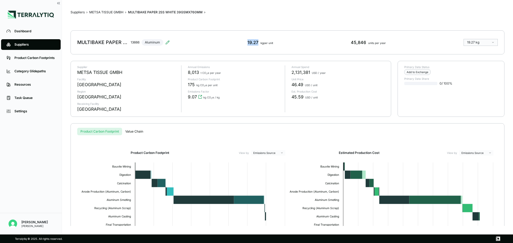
click at [256, 45] on div "19.27 kg per unit" at bounding box center [260, 42] width 26 height 6
click at [188, 86] on span "175" at bounding box center [191, 85] width 7 height 6
click at [206, 84] on span "kg CO 2 e per unit" at bounding box center [206, 85] width 21 height 3
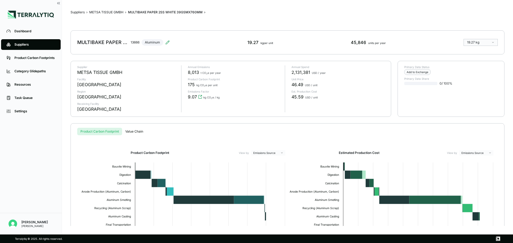
click at [225, 83] on div "175 kg CO 2 e per unit" at bounding box center [234, 85] width 93 height 6
click at [195, 82] on div "175 kg CO 2 e per unit" at bounding box center [234, 85] width 93 height 6
click at [187, 83] on div "Annual Emissions 8,013 t CO 2 e per year Product Carbon Footprint 175 kg CO 2 e…" at bounding box center [231, 88] width 100 height 47
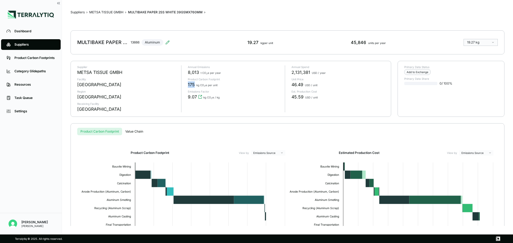
click at [187, 83] on div "Annual Emissions 8,013 t CO 2 e per year Product Carbon Footprint 175 kg CO 2 e…" at bounding box center [231, 88] width 100 height 47
click at [221, 94] on div "9.07 kg CO 2 e / kg" at bounding box center [234, 97] width 93 height 6
click at [204, 89] on div "Annual Emissions 8,013 t CO 2 e per year Product Carbon Footprint 175 kg CO 2 e…" at bounding box center [231, 88] width 100 height 47
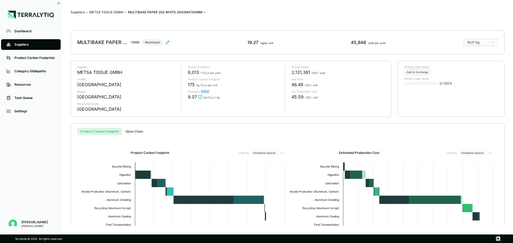
click at [204, 89] on div "Annual Emissions 8,013 t CO 2 e per year Product Carbon Footprint 175 kg CO 2 e…" at bounding box center [231, 88] width 100 height 47
click at [219, 79] on p "Product Carbon Footprint" at bounding box center [234, 79] width 93 height 3
click at [208, 83] on div "175 kg CO 2 e per unit" at bounding box center [234, 85] width 93 height 6
click at [211, 88] on div "Annual Emissions 8,013 t CO 2 e per year Product Carbon Footprint 175 kg CO 2 e…" at bounding box center [231, 88] width 100 height 47
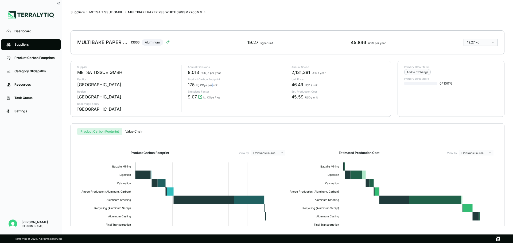
click at [211, 88] on div "Annual Emissions 8,013 t CO 2 e per year Product Carbon Footprint 175 kg CO 2 e…" at bounding box center [231, 88] width 100 height 47
click at [212, 93] on p "Emissions Factor" at bounding box center [234, 91] width 93 height 3
click at [214, 95] on div "kg CO 2 e / kg" at bounding box center [211, 97] width 16 height 6
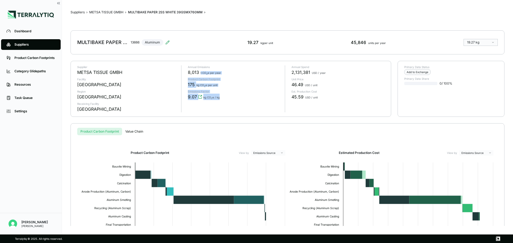
drag, startPoint x: 214, startPoint y: 95, endPoint x: 222, endPoint y: 63, distance: 33.0
click at [222, 63] on div "Supplier METSA TISSUE GMBH Facility [GEOGRAPHIC_DATA] [GEOGRAPHIC_DATA] Receivi…" at bounding box center [231, 89] width 320 height 56
click at [218, 99] on div "kg CO 2 e / kg" at bounding box center [211, 97] width 16 height 6
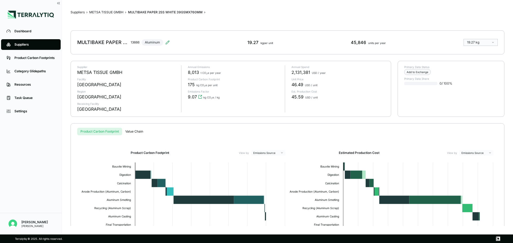
click at [256, 97] on div "9.07 kg CO 2 e / kg" at bounding box center [234, 97] width 93 height 6
click at [38, 106] on li "Settings" at bounding box center [31, 111] width 62 height 13
click at [35, 110] on div "Settings" at bounding box center [34, 111] width 41 height 4
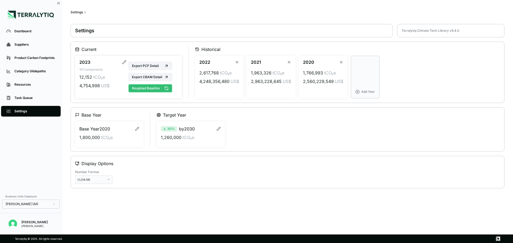
click at [165, 85] on button "Reupload Baseline" at bounding box center [151, 88] width 44 height 8
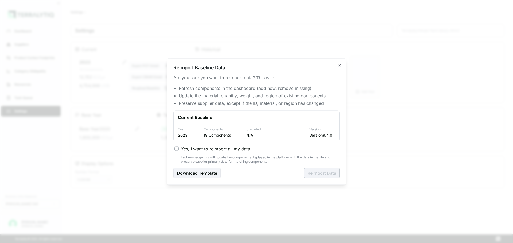
click at [174, 151] on div "Yes, I want to reimport all my data. I acknowledge this will update the compone…" at bounding box center [256, 155] width 166 height 18
click at [177, 149] on button "Yes, I want to reimport all my data." at bounding box center [177, 149] width 4 height 4
click at [256, 176] on button "Reimport Data" at bounding box center [322, 173] width 36 height 10
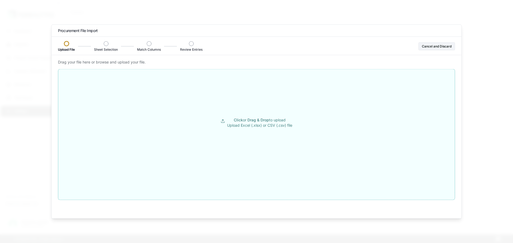
click at [222, 109] on button "Click or Drag & Drop to upload Upload Excel (.xlsx) or CSV (.csv) file" at bounding box center [256, 123] width 397 height 96
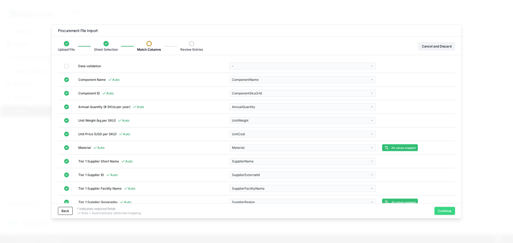
click at [256, 212] on button "Continue" at bounding box center [445, 211] width 21 height 8
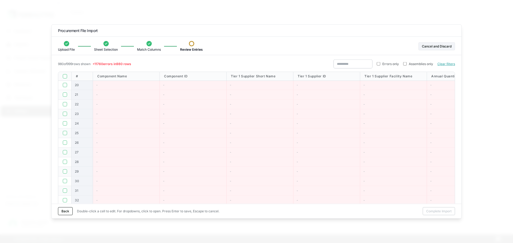
click at [66, 78] on button "button" at bounding box center [65, 76] width 4 height 4
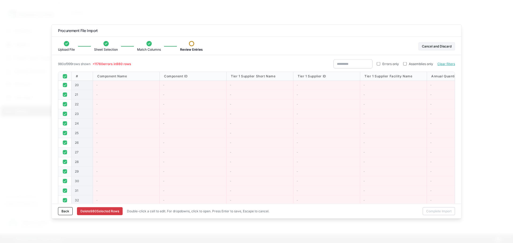
click at [94, 213] on button "Delete 980 Selected Row s" at bounding box center [100, 212] width 46 height 8
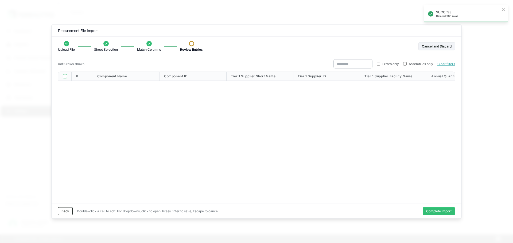
click at [256, 65] on label "Errors only" at bounding box center [388, 64] width 22 height 4
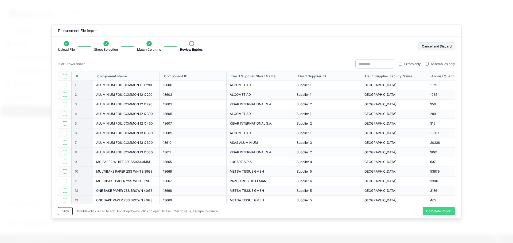
click at [256, 214] on button "Complete Import" at bounding box center [439, 212] width 32 height 8
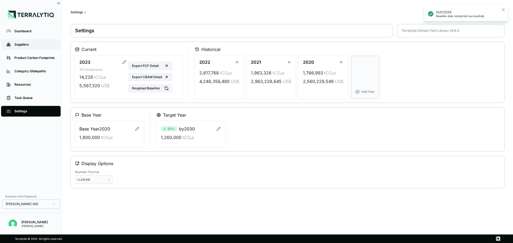
click at [38, 47] on div "Suppliers" at bounding box center [34, 44] width 41 height 4
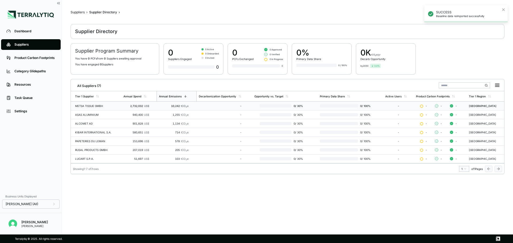
click at [114, 106] on div "METSA TISSUE GMBH" at bounding box center [97, 106] width 44 height 3
click at [103, 112] on td "ASAS ALUMINIUM" at bounding box center [96, 115] width 51 height 9
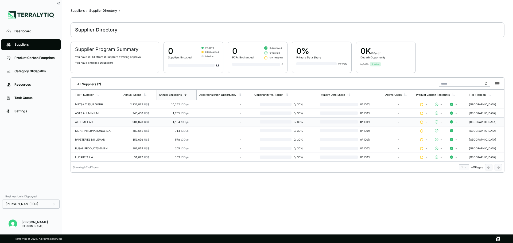
click at [105, 122] on div "ALCOMET AD" at bounding box center [97, 122] width 44 height 3
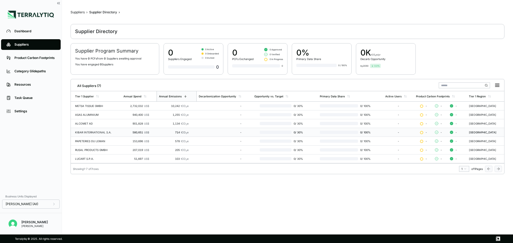
click at [97, 134] on div "KIBAR INTERNATIONAL S.A." at bounding box center [97, 132] width 44 height 3
click at [100, 132] on div "KIBAR INTERNATIONAL S.A." at bounding box center [97, 132] width 44 height 3
click at [100, 131] on div "KIBAR INTERNATIONAL S.A." at bounding box center [97, 132] width 44 height 3
click at [101, 141] on div "PAPETERIES DU LEMAN" at bounding box center [97, 141] width 44 height 3
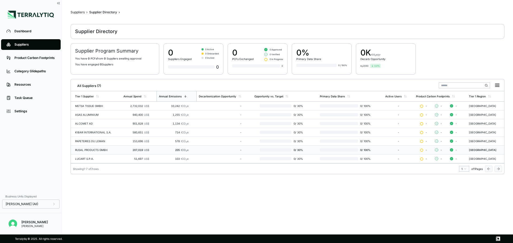
click at [123, 148] on td "207,019 US$" at bounding box center [138, 150] width 35 height 9
click at [141, 157] on div "51,697 US$" at bounding box center [136, 158] width 26 height 3
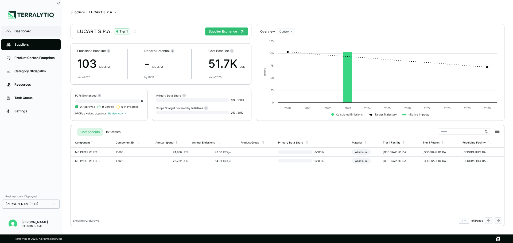
click at [38, 30] on div "Dashboard" at bounding box center [34, 31] width 41 height 4
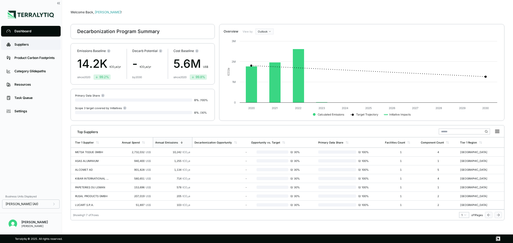
click at [38, 43] on div "Suppliers" at bounding box center [34, 44] width 41 height 4
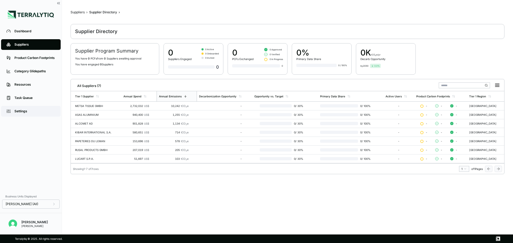
click at [27, 113] on div "Settings" at bounding box center [34, 111] width 41 height 4
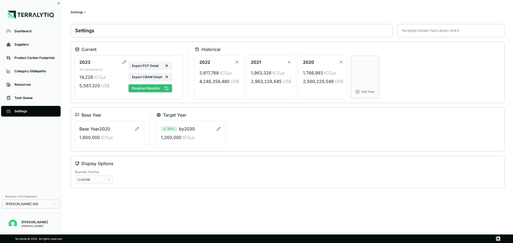
click at [156, 91] on button "Reupload Baseline" at bounding box center [151, 88] width 44 height 8
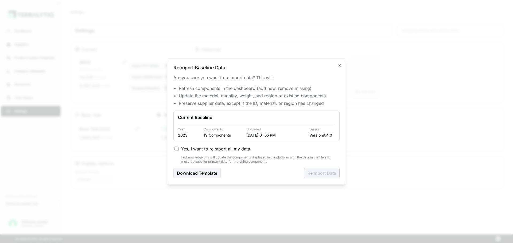
click at [179, 148] on label "Yes, I want to reimport all my data." at bounding box center [257, 149] width 165 height 6
click at [179, 148] on button "Yes, I want to reimport all my data." at bounding box center [177, 149] width 4 height 4
click at [256, 174] on button "Reimport Data" at bounding box center [322, 173] width 36 height 10
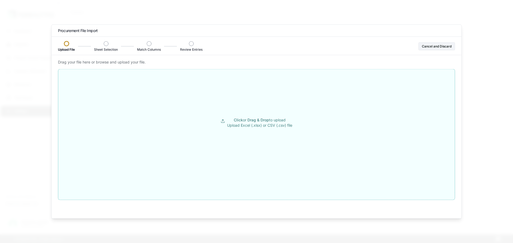
click at [254, 125] on p "Click or Drag & Drop to upload Upload Excel (.xlsx) or CSV (.csv) file" at bounding box center [259, 122] width 65 height 11
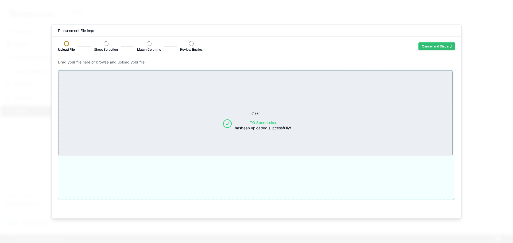
click at [256, 47] on button "Cancel and Discard" at bounding box center [437, 46] width 37 height 8
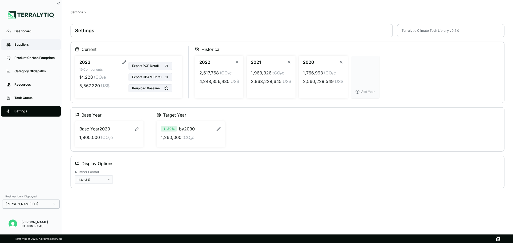
click at [26, 48] on link "Suppliers" at bounding box center [31, 44] width 60 height 11
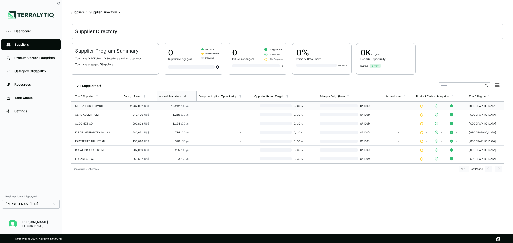
click at [130, 106] on div "2,732,032 US$" at bounding box center [136, 106] width 26 height 3
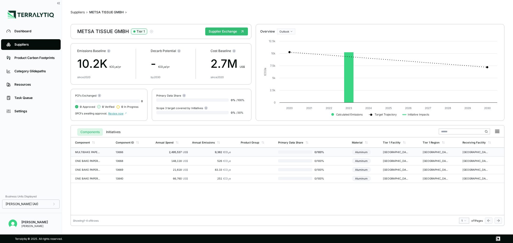
click at [149, 155] on td "13666" at bounding box center [134, 152] width 40 height 9
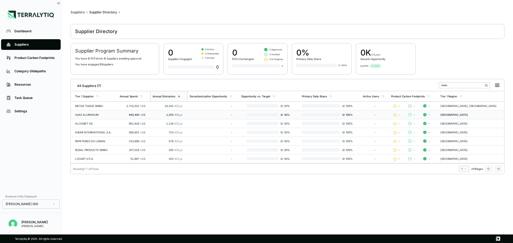
click at [101, 112] on td "ASAS ALUMINIUM" at bounding box center [94, 115] width 47 height 9
click at [86, 103] on td "METSA TISSUE GMBH" at bounding box center [94, 106] width 47 height 9
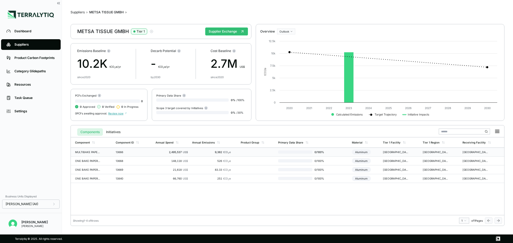
click at [101, 148] on td "MULTIBAKE PAPER 2SS WHITE 39GSMX760MM" at bounding box center [92, 152] width 43 height 9
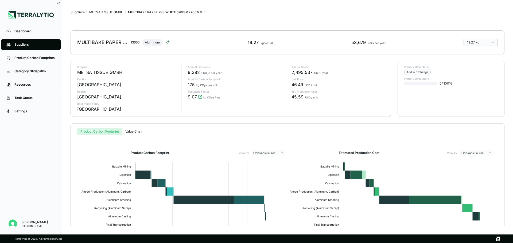
click at [167, 44] on icon at bounding box center [167, 42] width 3 height 3
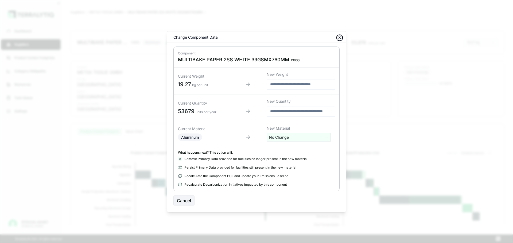
click at [256, 38] on icon "button" at bounding box center [340, 38] width 4 height 4
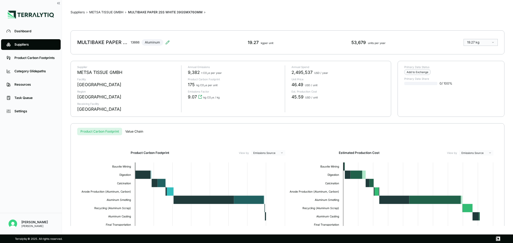
click at [93, 100] on div "Supplier METSA TISSUE GMBH Facility [GEOGRAPHIC_DATA] Region [GEOGRAPHIC_DATA] …" at bounding box center [127, 88] width 100 height 47
click at [84, 90] on div "Supplier METSA TISSUE GMBH Facility [GEOGRAPHIC_DATA] Region [GEOGRAPHIC_DATA] …" at bounding box center [127, 88] width 100 height 47
click at [91, 111] on div "Supplier METSA TISSUE GMBH Facility [GEOGRAPHIC_DATA] Region [GEOGRAPHIC_DATA] …" at bounding box center [231, 89] width 320 height 56
click at [93, 89] on div "Supplier METSA TISSUE GMBH Facility [GEOGRAPHIC_DATA] Region [GEOGRAPHIC_DATA] …" at bounding box center [127, 88] width 100 height 47
drag, startPoint x: 93, startPoint y: 119, endPoint x: 124, endPoint y: 102, distance: 35.6
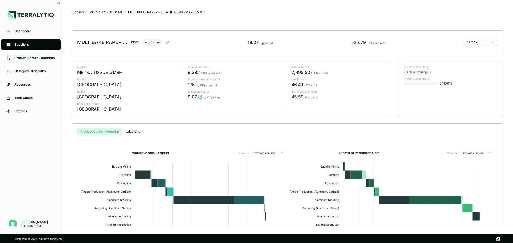
click at [93, 117] on div "Suppliers › METSA TISSUE GMBH › MULTIBAKE PAPER 2SS WHITE 39GSMX760MM › MULTIBA…" at bounding box center [288, 118] width 434 height 218
click at [223, 105] on div "Annual Emissions 9,382 t CO 2 e per year Product Carbon Footprint 175 kg CO 2 e…" at bounding box center [231, 88] width 100 height 47
click at [148, 104] on p "Receiving Facility" at bounding box center [127, 103] width 100 height 3
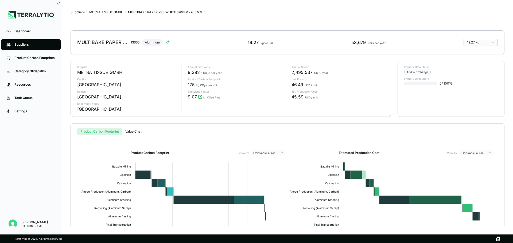
click at [144, 91] on p "Region" at bounding box center [127, 91] width 100 height 3
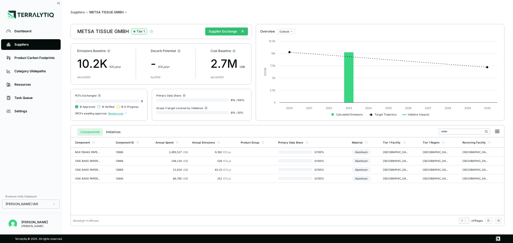
click at [152, 33] on icon "button" at bounding box center [151, 31] width 4 height 4
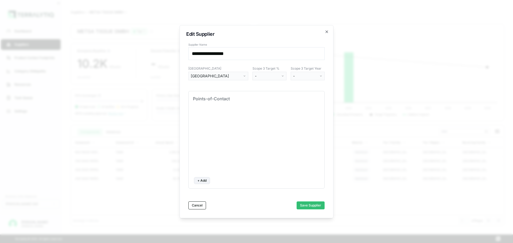
click at [227, 75] on div "[GEOGRAPHIC_DATA]" at bounding box center [216, 75] width 51 height 5
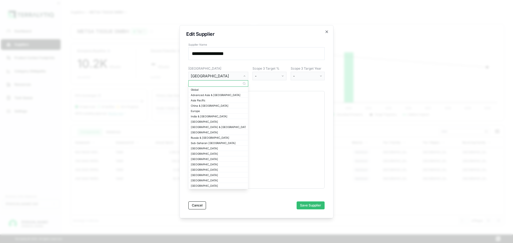
click at [227, 75] on div "[GEOGRAPHIC_DATA]" at bounding box center [216, 75] width 51 height 5
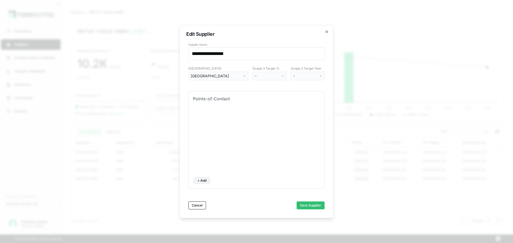
click at [227, 75] on div "[GEOGRAPHIC_DATA]" at bounding box center [216, 75] width 51 height 5
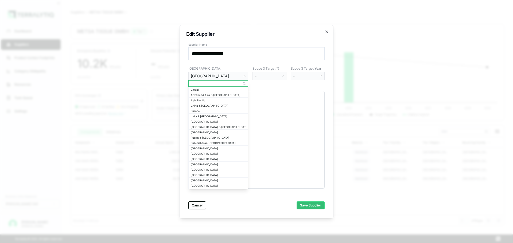
click at [227, 75] on div "[GEOGRAPHIC_DATA]" at bounding box center [216, 75] width 51 height 5
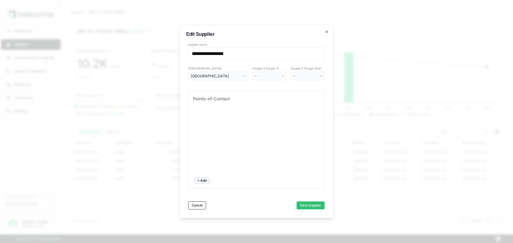
click at [227, 75] on div "[GEOGRAPHIC_DATA]" at bounding box center [216, 75] width 51 height 5
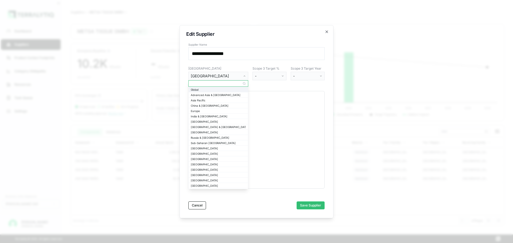
click at [221, 89] on div "Global" at bounding box center [218, 89] width 55 height 3
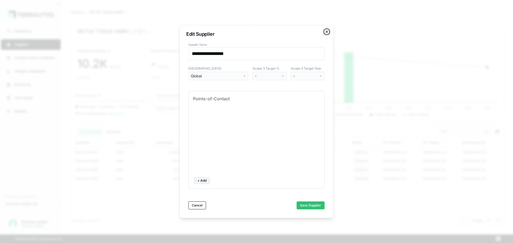
click at [256, 33] on icon "button" at bounding box center [327, 32] width 4 height 4
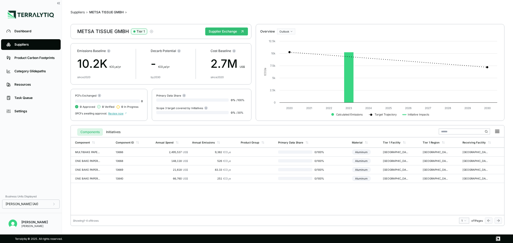
click at [150, 32] on icon "button" at bounding box center [151, 31] width 4 height 4
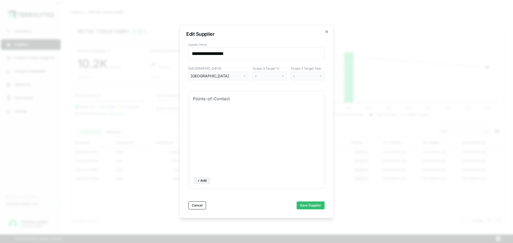
click at [229, 79] on button "[GEOGRAPHIC_DATA]" at bounding box center [218, 76] width 60 height 9
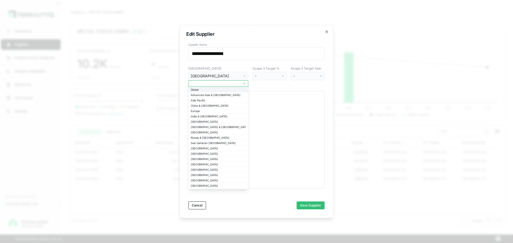
click at [234, 90] on div "Global" at bounding box center [218, 89] width 55 height 3
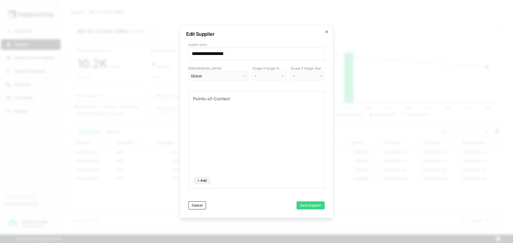
click at [256, 205] on button "Save Supplier" at bounding box center [311, 206] width 28 height 8
click at [256, 34] on h2 "Edit Supplier" at bounding box center [256, 34] width 141 height 5
click at [256, 33] on icon "button" at bounding box center [327, 32] width 4 height 4
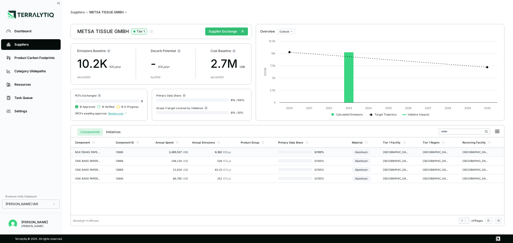
click at [149, 154] on td "13666" at bounding box center [134, 152] width 40 height 9
click at [151, 31] on icon "button" at bounding box center [151, 31] width 1 height 1
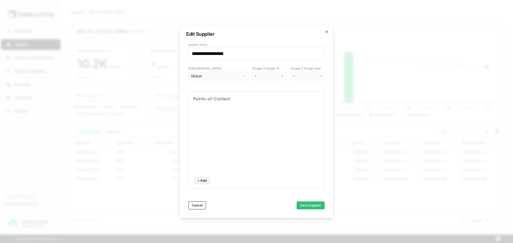
click at [214, 77] on div "Global" at bounding box center [216, 75] width 51 height 5
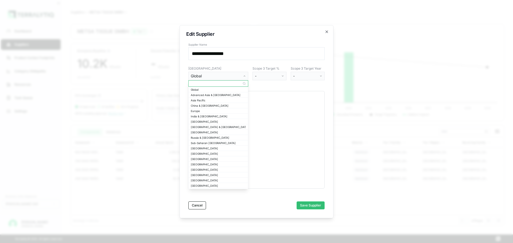
click at [209, 84] on input "text" at bounding box center [218, 83] width 59 height 6
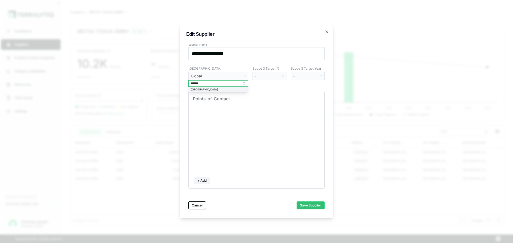
type input "******"
click at [200, 90] on div "[GEOGRAPHIC_DATA]" at bounding box center [218, 89] width 55 height 3
click at [256, 207] on button "Save Supplier" at bounding box center [311, 206] width 28 height 8
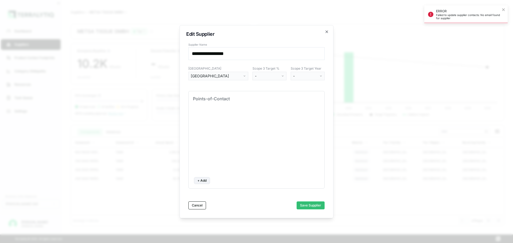
click at [256, 207] on button "Save Supplier" at bounding box center [311, 206] width 28 height 8
click at [256, 31] on icon "button" at bounding box center [327, 32] width 4 height 4
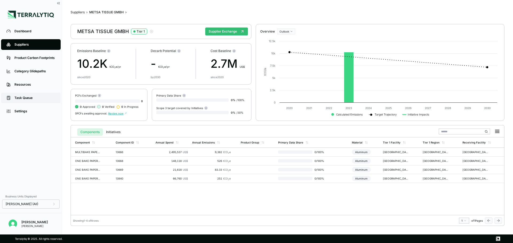
click at [38, 97] on div "Task Queue" at bounding box center [34, 98] width 41 height 4
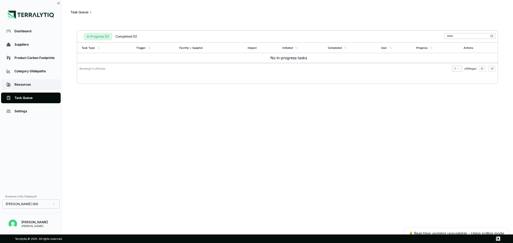
click at [34, 86] on div "Resources" at bounding box center [34, 85] width 41 height 4
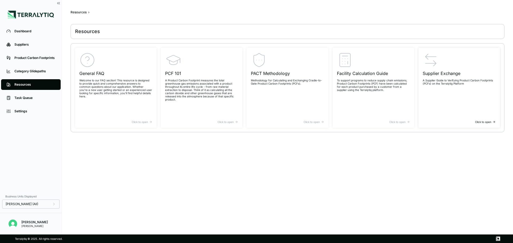
click at [458, 90] on div "Supplier Exchange A Supplier Guide to Verifying Product Carbon Footprints (PCFs…" at bounding box center [459, 86] width 73 height 68
click at [41, 53] on link "Product Carbon Footprints" at bounding box center [31, 58] width 60 height 11
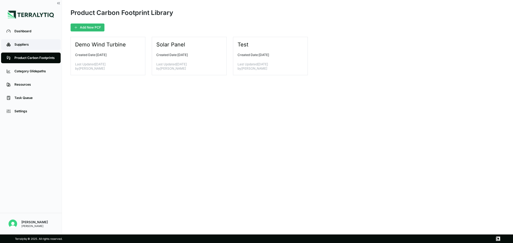
click at [29, 40] on link "Suppliers" at bounding box center [31, 44] width 60 height 11
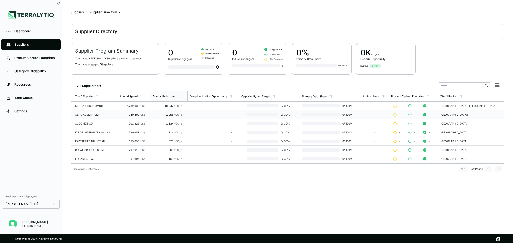
click at [112, 118] on td "ASAS ALUMINIUM" at bounding box center [94, 115] width 47 height 9
click at [99, 109] on td "METSA TISSUE GMBH" at bounding box center [94, 106] width 47 height 9
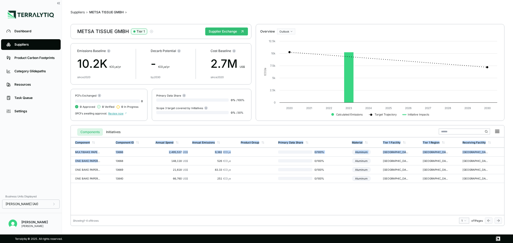
drag, startPoint x: 99, startPoint y: 157, endPoint x: 197, endPoint y: 184, distance: 102.1
click at [197, 184] on div "Component Component ID Annual Spend Annual Emissions Product Group Primary Data…" at bounding box center [288, 176] width 434 height 78
click at [198, 186] on div "Component Component ID Annual Spend Annual Emissions Product Group Primary Data…" at bounding box center [288, 176] width 434 height 78
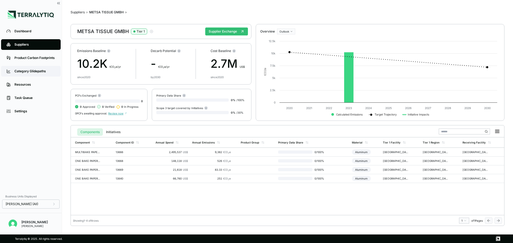
click at [29, 71] on div "Category Glidepaths" at bounding box center [34, 71] width 41 height 4
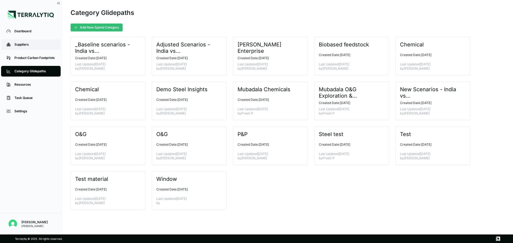
click at [32, 45] on div "Suppliers" at bounding box center [34, 44] width 41 height 4
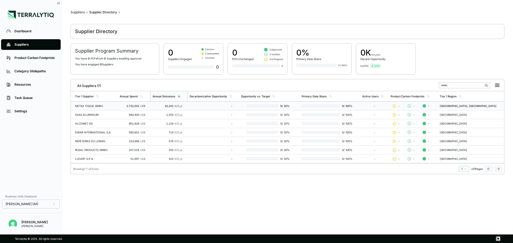
click at [130, 102] on td "2,732,032 US$" at bounding box center [134, 106] width 33 height 9
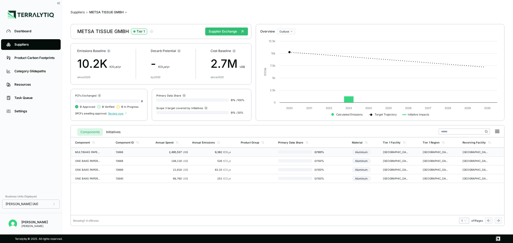
click at [115, 153] on td "13666" at bounding box center [134, 152] width 40 height 9
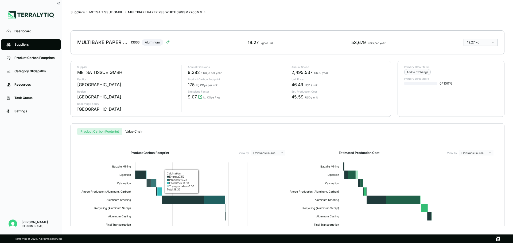
scroll to position [45, 0]
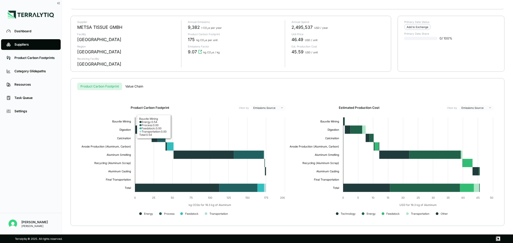
click at [135, 86] on div "Suppliers › METSA TISSUE GMBH › MULTIBAKE PAPER 2SS WHITE 39GSMX760MM › MULTIBA…" at bounding box center [288, 118] width 434 height 218
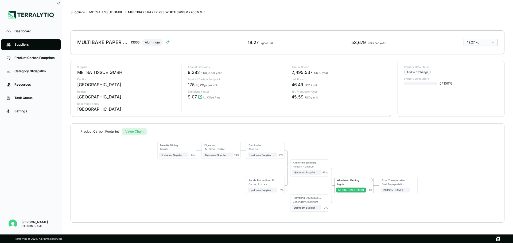
scroll to position [0, 0]
click at [180, 156] on div "Upstream Supplier" at bounding box center [174, 155] width 26 height 3
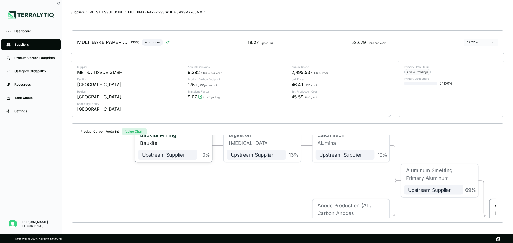
click at [180, 156] on div "Upstream Supplier" at bounding box center [167, 155] width 51 height 6
click at [185, 141] on div "Bauxite" at bounding box center [169, 143] width 58 height 6
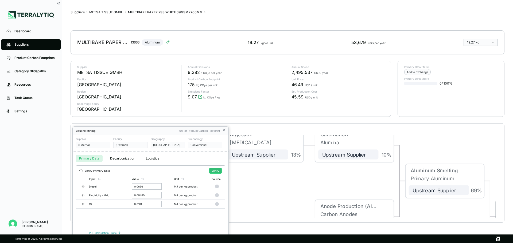
click at [146, 186] on div at bounding box center [256, 121] width 513 height 243
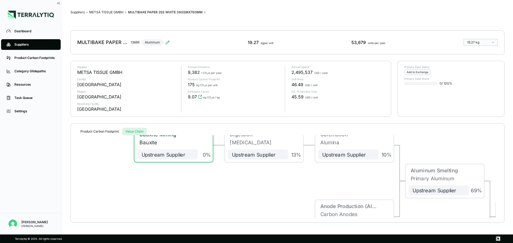
click at [160, 158] on span "Upstream Supplier" at bounding box center [168, 155] width 60 height 10
click at [162, 145] on div "Bauxite" at bounding box center [169, 143] width 58 height 6
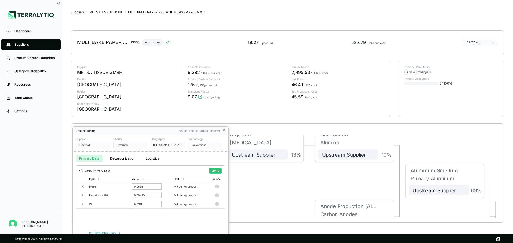
click at [215, 172] on div at bounding box center [256, 121] width 513 height 243
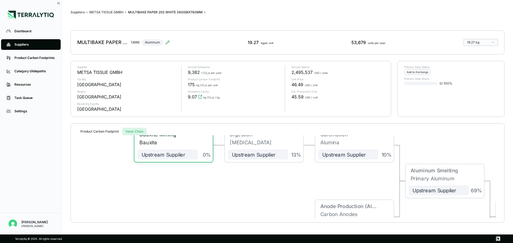
click at [198, 156] on div "0 %" at bounding box center [205, 145] width 14 height 26
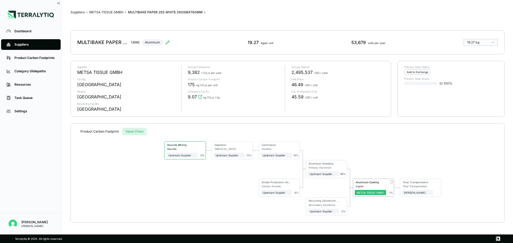
click at [198, 156] on div "0 %" at bounding box center [201, 151] width 7 height 14
click at [181, 150] on div "Bauxite" at bounding box center [183, 149] width 30 height 3
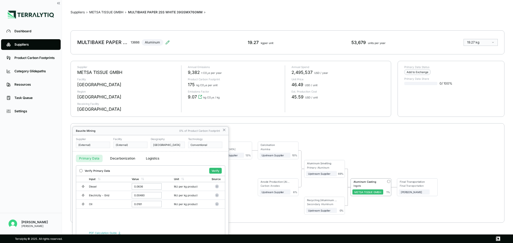
click at [111, 233] on div at bounding box center [256, 121] width 513 height 243
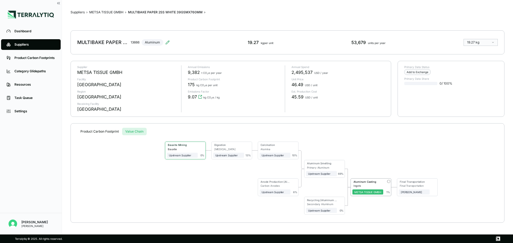
click at [185, 153] on span "Upstream Supplier" at bounding box center [182, 155] width 31 height 5
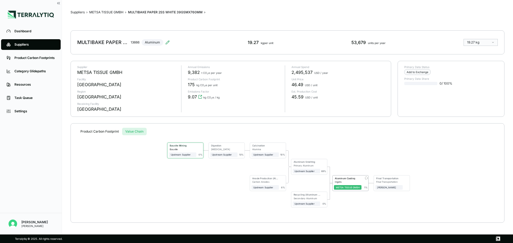
click at [185, 153] on span "Upstream Supplier" at bounding box center [183, 155] width 28 height 5
click at [194, 148] on div "Bauxite Mining" at bounding box center [182, 146] width 26 height 4
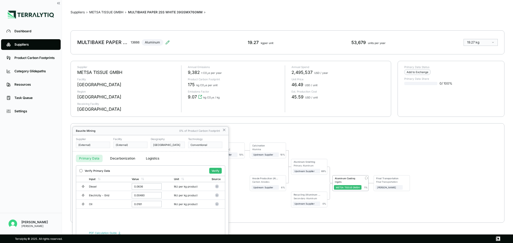
click at [171, 105] on div at bounding box center [256, 121] width 513 height 243
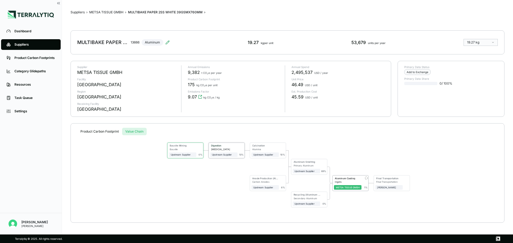
click at [234, 158] on div "Digestion Aluminum Hydroxide Upstream Supplier 13 %" at bounding box center [227, 151] width 36 height 16
click at [234, 157] on span "Upstream Supplier" at bounding box center [224, 155] width 28 height 5
click at [226, 149] on div "[MEDICAL_DATA]" at bounding box center [224, 149] width 27 height 3
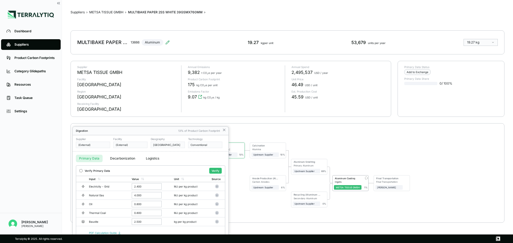
click at [225, 130] on div at bounding box center [256, 121] width 513 height 243
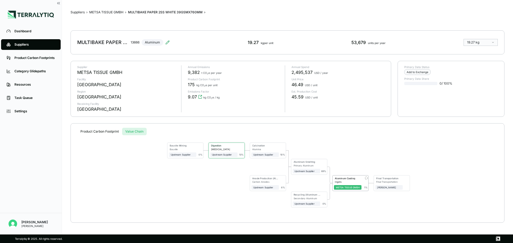
click at [228, 150] on div "[MEDICAL_DATA]" at bounding box center [224, 149] width 27 height 3
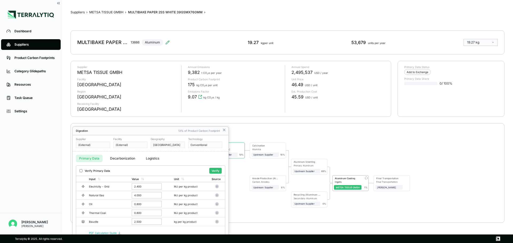
click at [210, 146] on div at bounding box center [256, 121] width 513 height 243
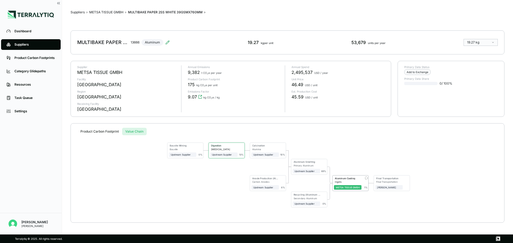
click at [223, 149] on div "[MEDICAL_DATA]" at bounding box center [224, 149] width 27 height 3
click at [217, 144] on div "Digestion Aluminum Hydroxide Upstream Supplier 13 %" at bounding box center [227, 151] width 36 height 16
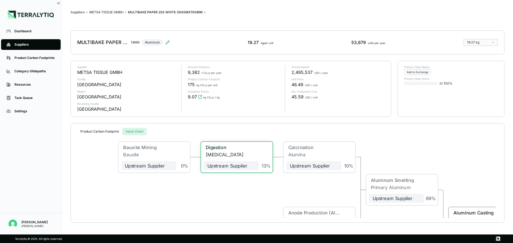
click at [218, 155] on div "[MEDICAL_DATA]" at bounding box center [232, 155] width 53 height 6
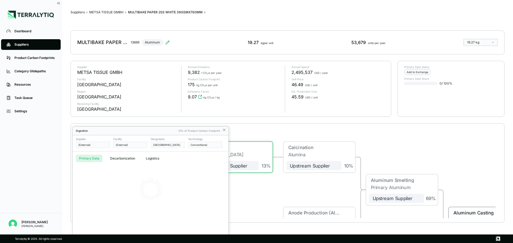
click at [218, 155] on div at bounding box center [256, 121] width 513 height 243
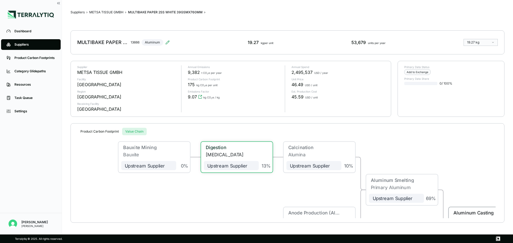
click at [218, 155] on div "[MEDICAL_DATA]" at bounding box center [232, 155] width 53 height 6
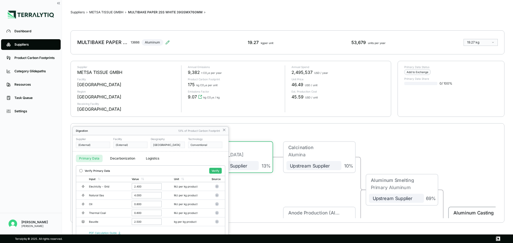
click at [262, 204] on div at bounding box center [256, 121] width 513 height 243
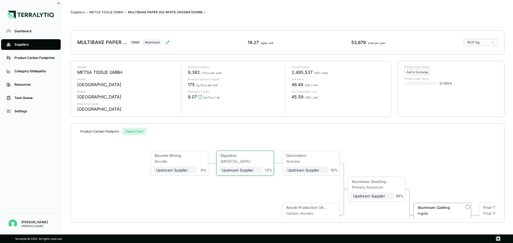
click at [30, 117] on li "Settings" at bounding box center [31, 111] width 62 height 13
click at [29, 113] on div "Settings" at bounding box center [34, 111] width 41 height 4
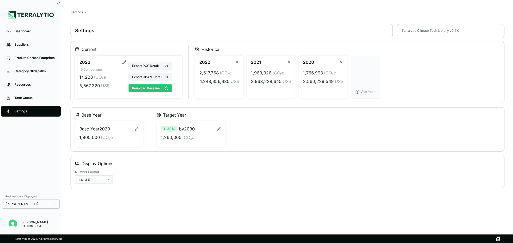
click at [157, 91] on button "Reupload Baseline" at bounding box center [151, 88] width 44 height 8
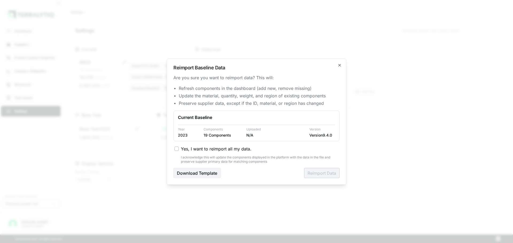
click at [196, 158] on div "I acknowledge this will update the components displayed in the platform with th…" at bounding box center [260, 159] width 159 height 9
click at [180, 150] on label "Yes, I want to reimport all my data." at bounding box center [257, 149] width 165 height 6
click at [179, 150] on button "Yes, I want to reimport all my data." at bounding box center [177, 149] width 4 height 4
click at [323, 174] on button "Reimport Data" at bounding box center [322, 173] width 36 height 10
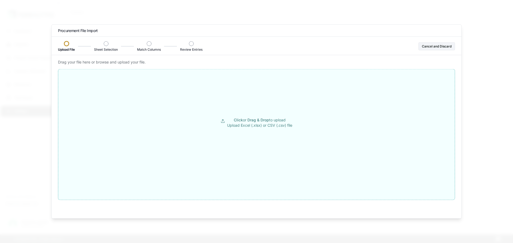
click at [273, 138] on button "Click or Drag & Drop to upload Upload Excel (.xlsx) or CSV (.csv) file" at bounding box center [256, 123] width 397 height 96
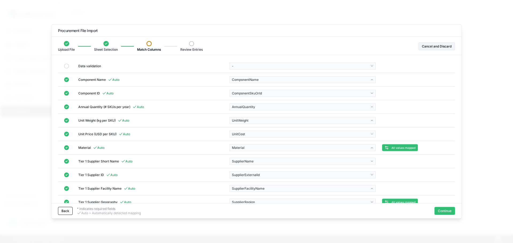
scroll to position [91, 0]
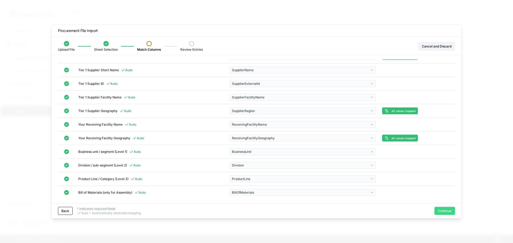
click at [439, 212] on button "Continue" at bounding box center [445, 211] width 21 height 8
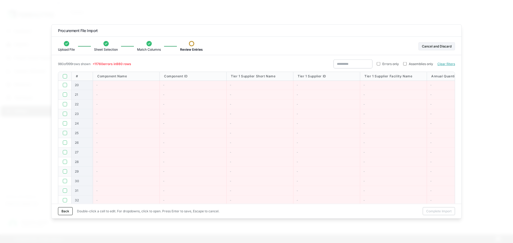
click at [63, 77] on button "button" at bounding box center [65, 76] width 4 height 4
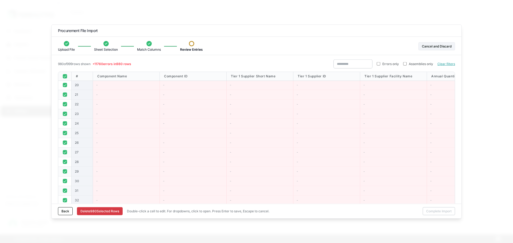
click at [102, 212] on button "Delete 980 Selected Row s" at bounding box center [100, 212] width 46 height 8
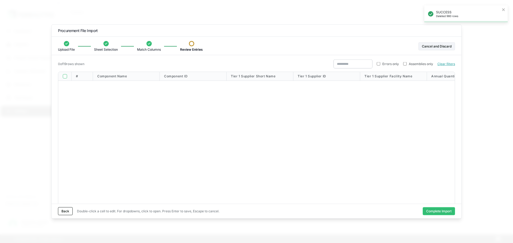
click at [378, 65] on label "Errors only" at bounding box center [388, 64] width 22 height 4
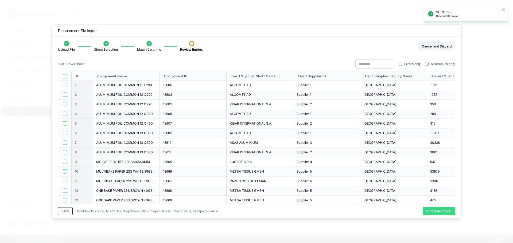
click at [434, 211] on button "Complete Import" at bounding box center [439, 212] width 32 height 8
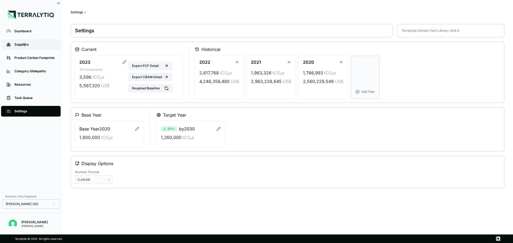
click at [25, 44] on div "Suppliers" at bounding box center [34, 44] width 41 height 4
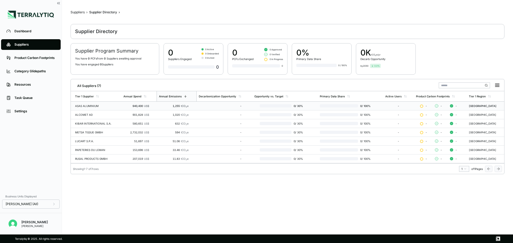
click at [104, 107] on div "ASAS ALUMINIUM" at bounding box center [97, 106] width 44 height 3
click at [123, 160] on div "207,019 US$" at bounding box center [136, 158] width 26 height 3
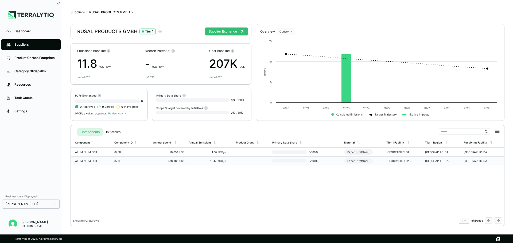
click at [104, 161] on td "ALUMINIUM FOIL COMMON 12 X 290" at bounding box center [91, 161] width 41 height 9
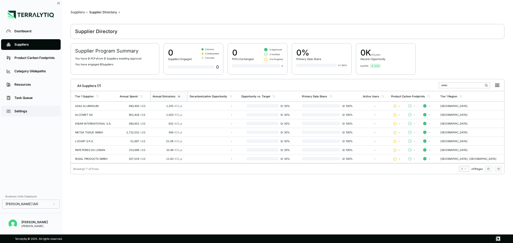
click at [30, 116] on link "Settings" at bounding box center [31, 111] width 60 height 11
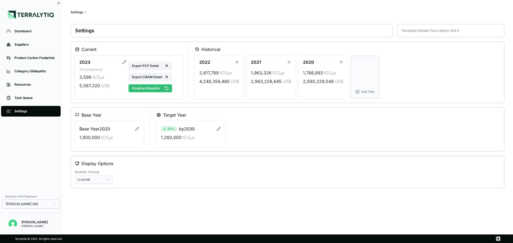
click at [161, 89] on button "Reupload Baseline" at bounding box center [151, 88] width 44 height 8
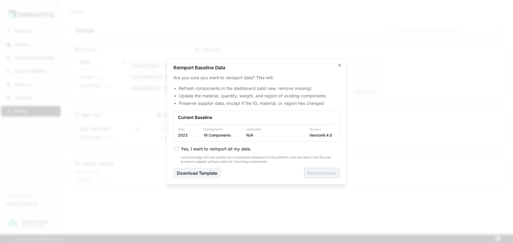
click at [194, 151] on span "Yes, I want to reimport all my data." at bounding box center [216, 149] width 71 height 6
click at [179, 151] on button "Yes, I want to reimport all my data." at bounding box center [177, 149] width 4 height 4
click at [311, 176] on button "Reimport Data" at bounding box center [322, 173] width 36 height 10
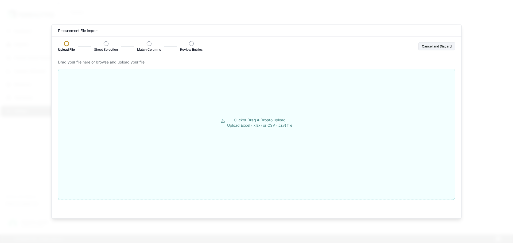
click at [232, 119] on p "Click or Drag & Drop to upload Upload Excel (.xlsx) or CSV (.csv) file" at bounding box center [259, 122] width 65 height 11
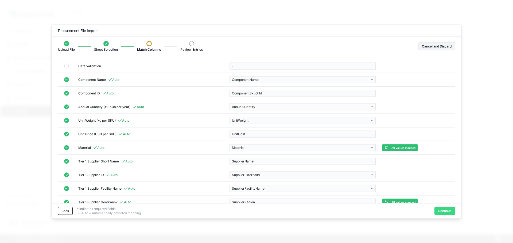
click at [440, 213] on button "Continue" at bounding box center [445, 211] width 21 height 8
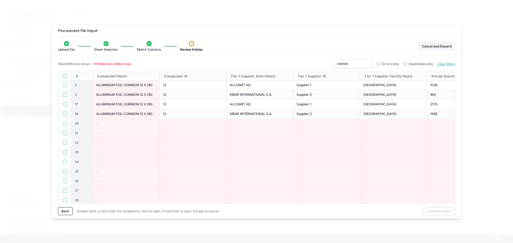
click at [108, 124] on div "-" at bounding box center [126, 124] width 60 height 4
click at [137, 113] on span "ALUMINIUM FOIL COMMON 12 X 290" at bounding box center [124, 114] width 56 height 4
click at [68, 212] on button "Back" at bounding box center [65, 212] width 15 height 8
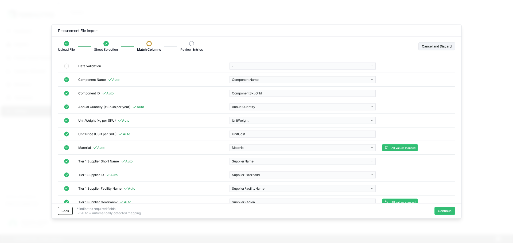
click at [68, 212] on button "Back" at bounding box center [65, 211] width 15 height 8
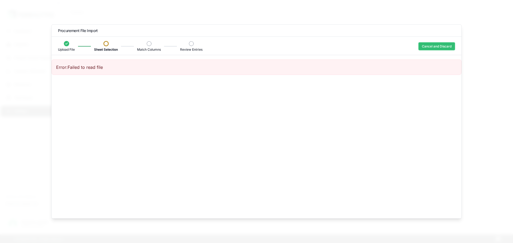
click at [425, 44] on button "Cancel and Discard" at bounding box center [437, 46] width 37 height 8
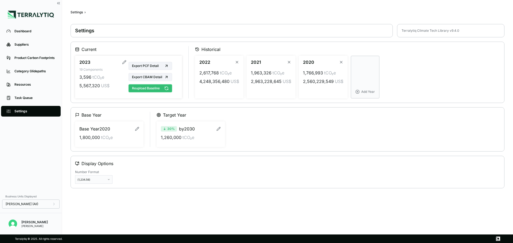
click at [142, 91] on button "Reupload Baseline" at bounding box center [151, 88] width 44 height 8
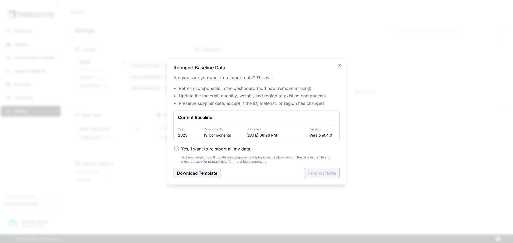
click at [192, 149] on span "Yes, I want to reimport all my data." at bounding box center [216, 149] width 71 height 6
click at [179, 149] on button "Yes, I want to reimport all my data." at bounding box center [177, 149] width 4 height 4
click at [309, 175] on button "Reimport Data" at bounding box center [322, 173] width 36 height 10
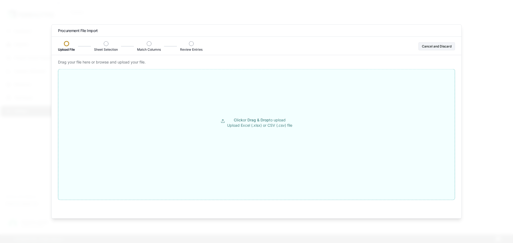
click at [192, 110] on button "Click or Drag & Drop to upload Upload Excel (.xlsx) or CSV (.csv) file" at bounding box center [256, 123] width 397 height 96
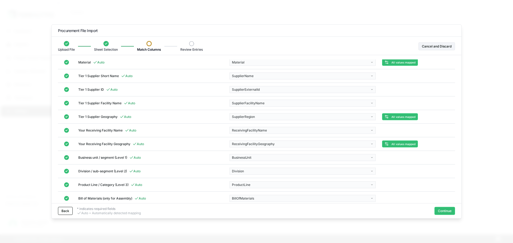
scroll to position [91, 0]
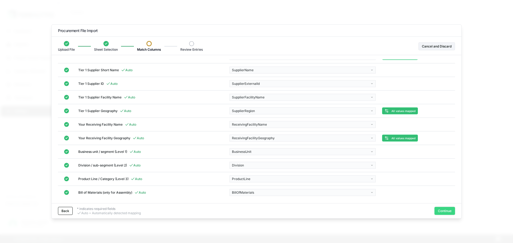
click at [442, 210] on button "Continue" at bounding box center [445, 211] width 21 height 8
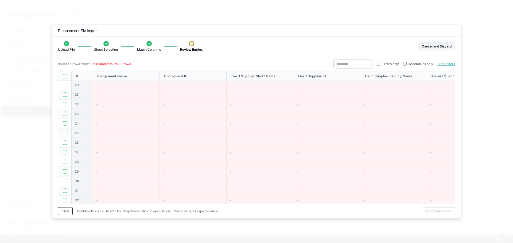
click at [64, 76] on button "button" at bounding box center [65, 76] width 4 height 4
